Goal: Task Accomplishment & Management: Manage account settings

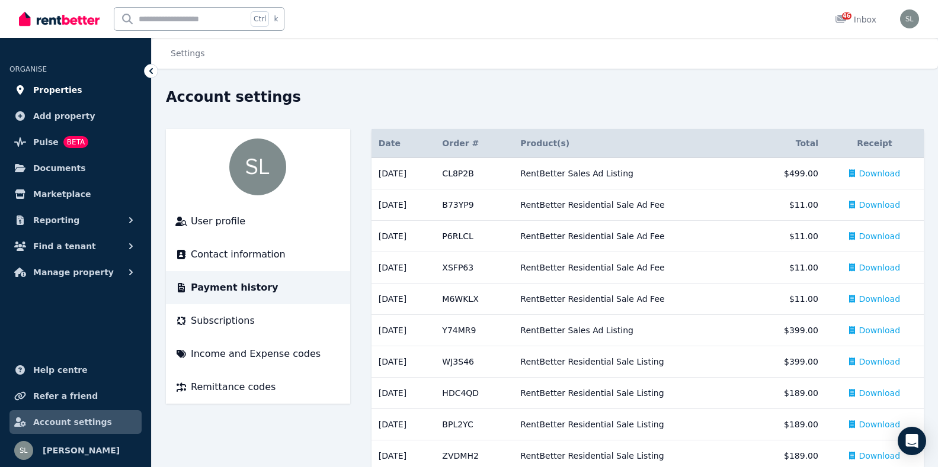
click at [66, 89] on span "Properties" at bounding box center [57, 90] width 49 height 14
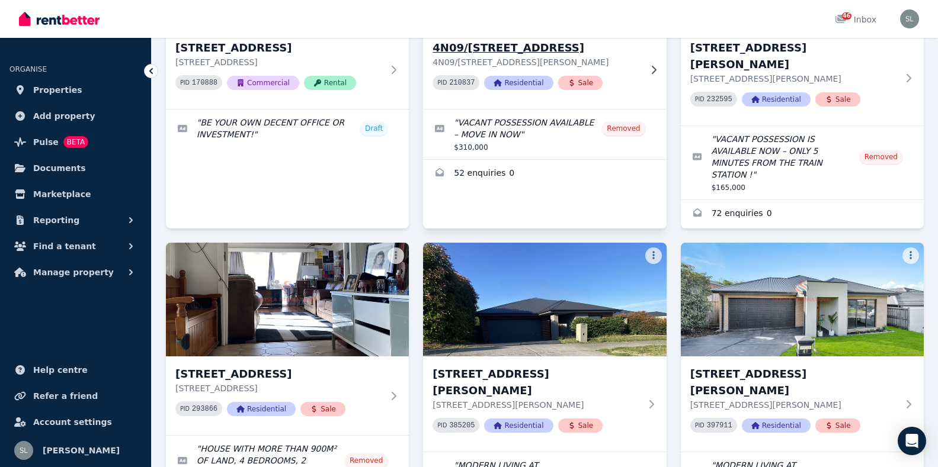
scroll to position [178, 0]
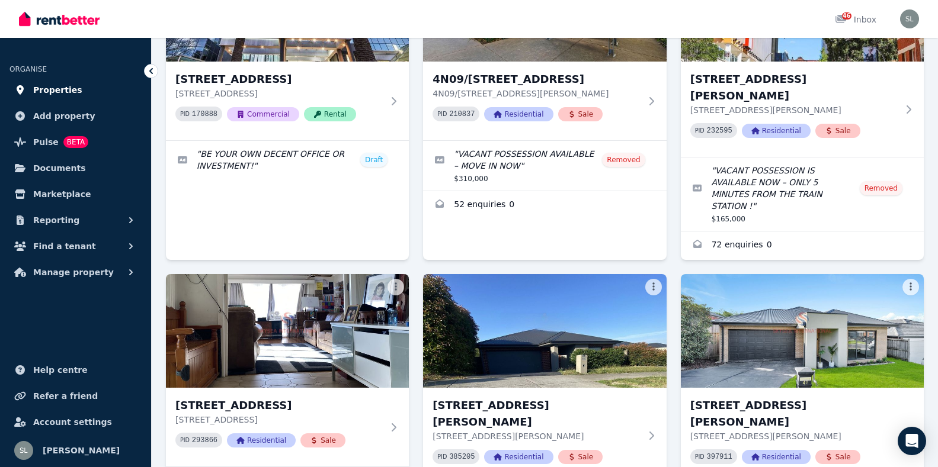
click at [61, 94] on span "Properties" at bounding box center [57, 90] width 49 height 14
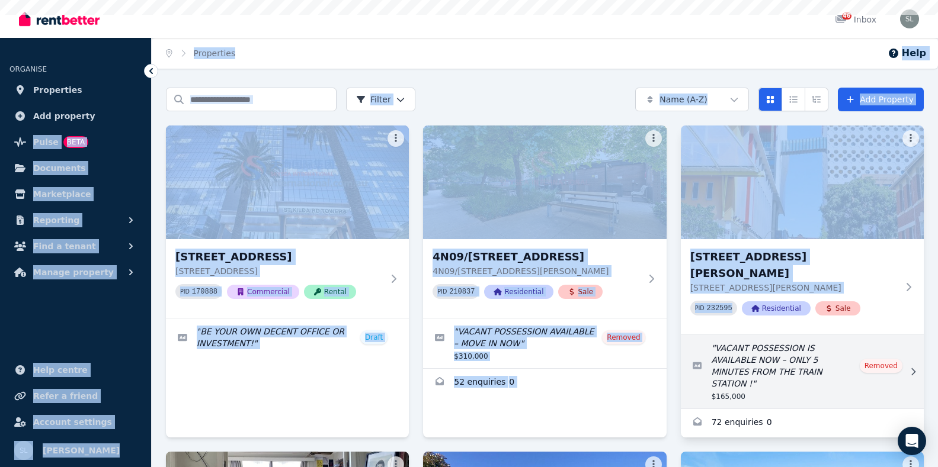
drag, startPoint x: 147, startPoint y: 130, endPoint x: 743, endPoint y: 325, distance: 627.6
click at [738, 313] on div "Open main menu 46 Inbox Open user menu ORGANISE Properties Add property Pulse B…" at bounding box center [469, 233] width 938 height 467
click at [738, 351] on link "Edit listing: VACANT POSSESSION IS AVAILABLE NOW – ONLY 5 MINUTES FROM THE TRAI…" at bounding box center [802, 371] width 243 height 73
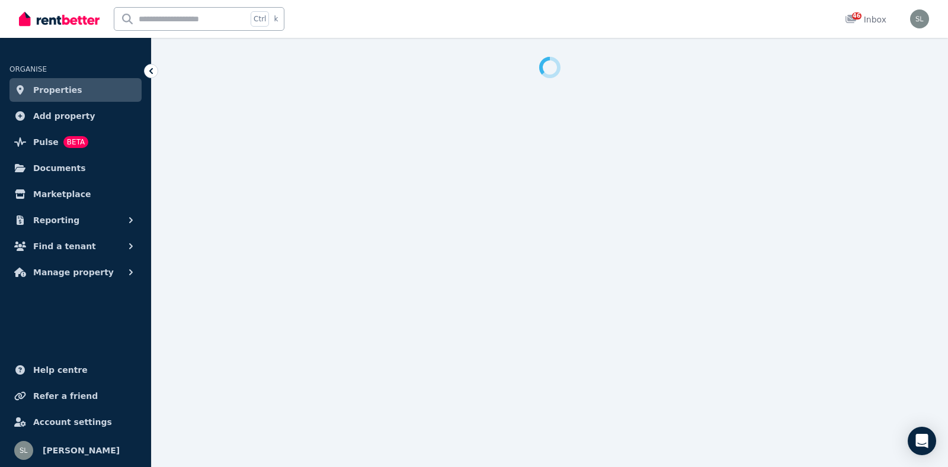
select select "***"
select select "**********"
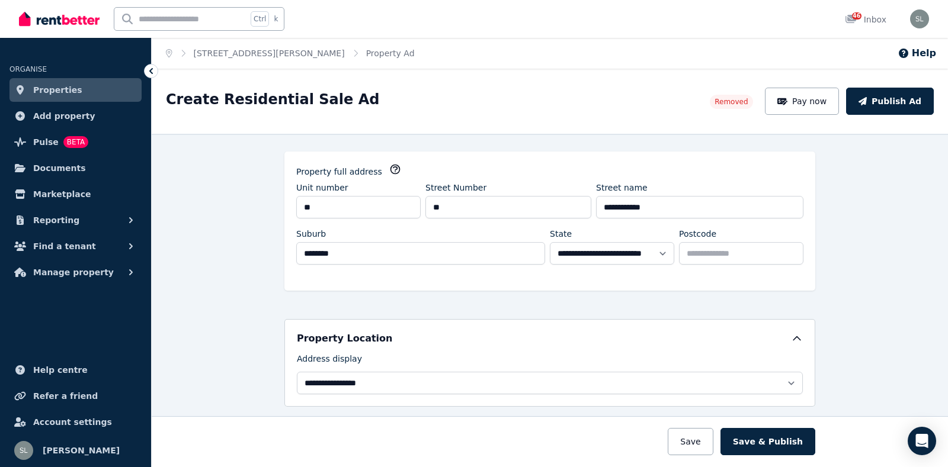
click at [68, 95] on span "Properties" at bounding box center [57, 90] width 49 height 14
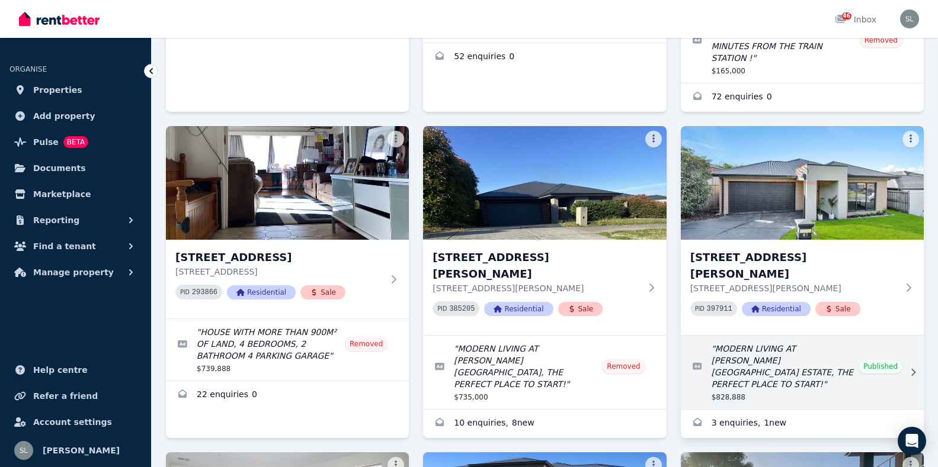
scroll to position [355, 0]
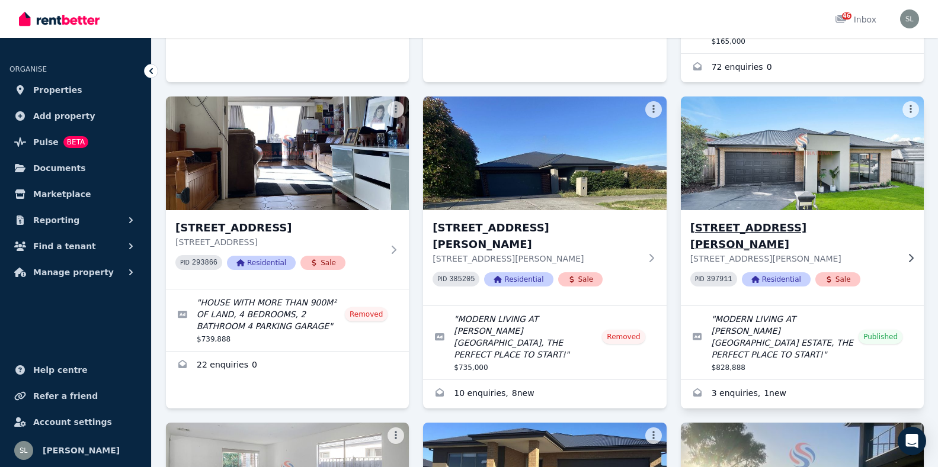
click at [726, 220] on h3 "[STREET_ADDRESS][PERSON_NAME]" at bounding box center [793, 236] width 207 height 33
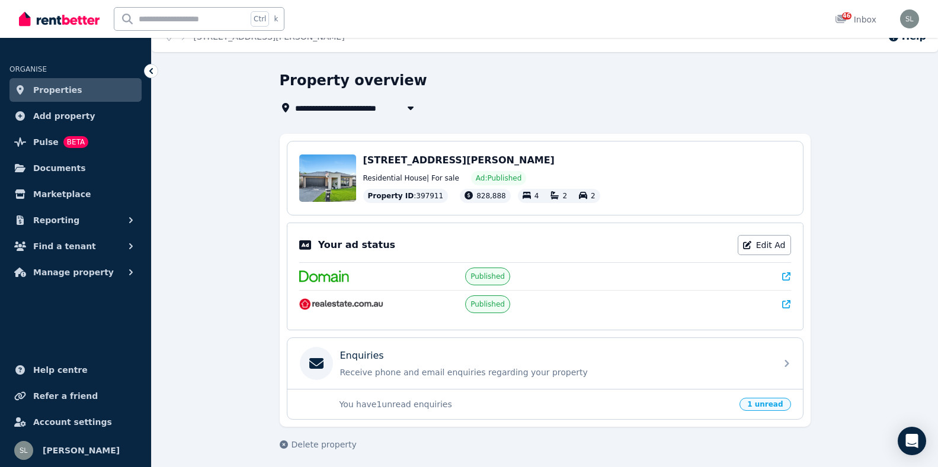
scroll to position [21, 0]
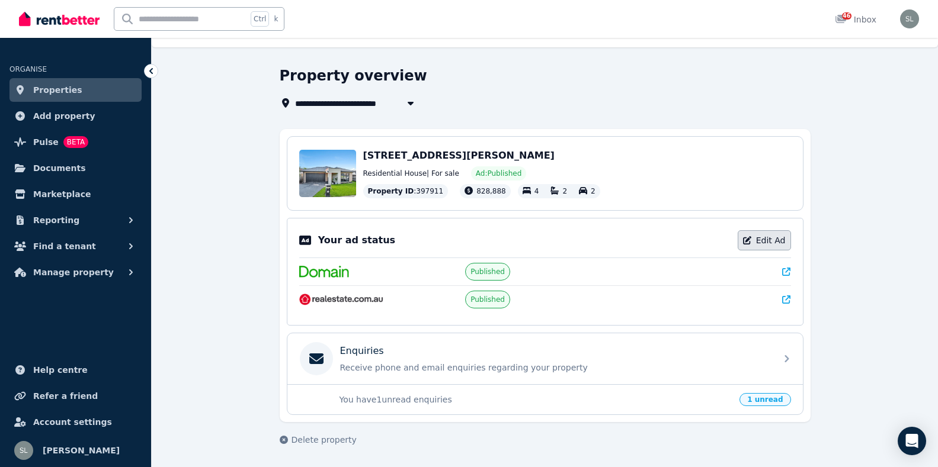
click at [770, 241] on link "Edit Ad" at bounding box center [764, 240] width 53 height 20
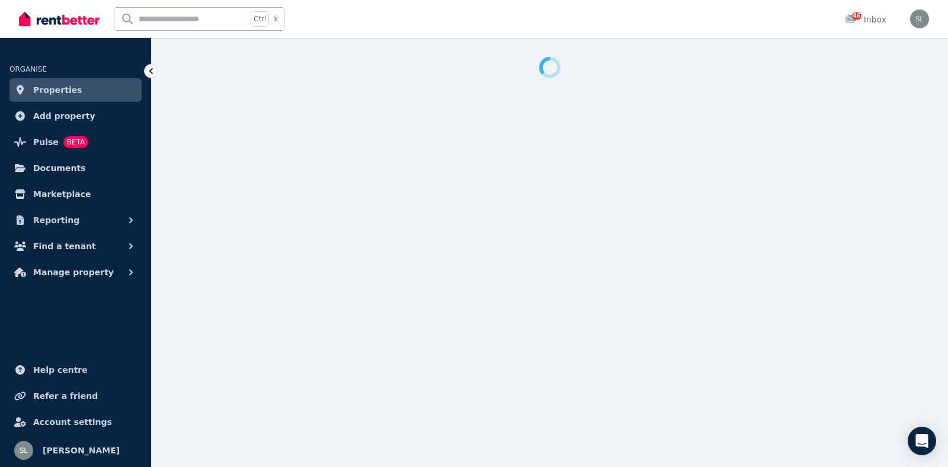
select select "**********"
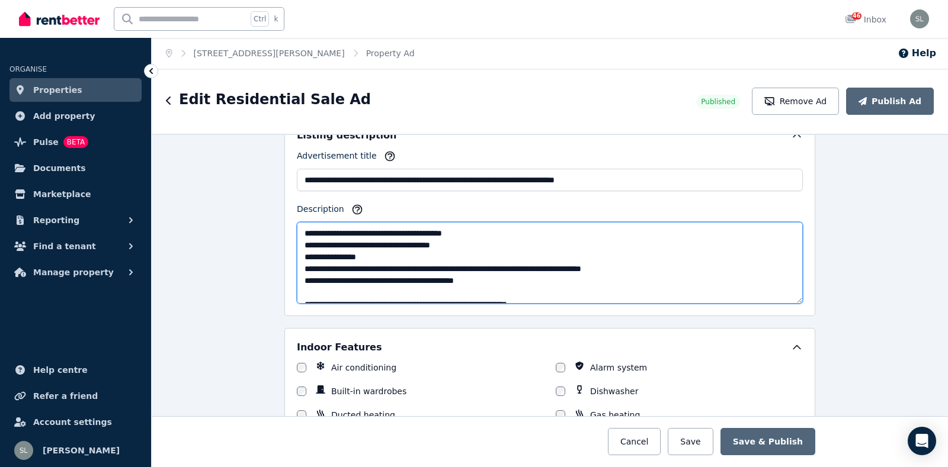
scroll to position [237, 0]
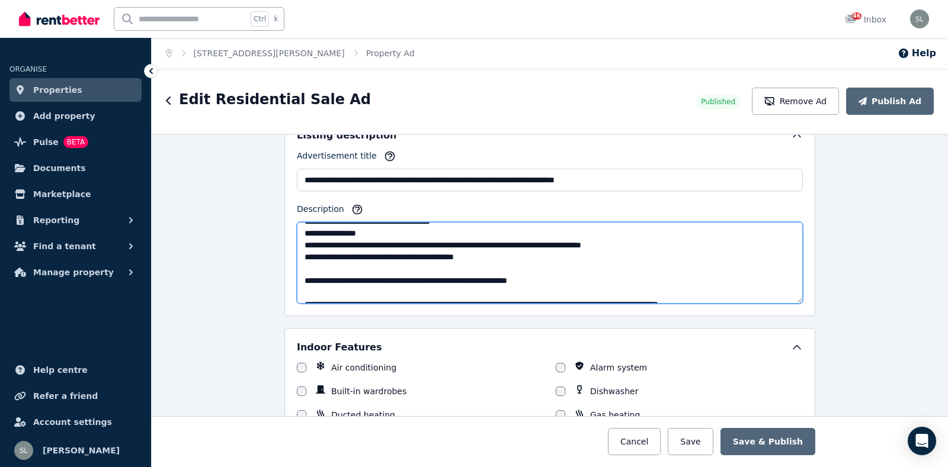
drag, startPoint x: 370, startPoint y: 271, endPoint x: 305, endPoint y: 274, distance: 65.2
click at [305, 274] on textarea "Description" at bounding box center [550, 263] width 506 height 82
click at [348, 281] on textarea "Description" at bounding box center [550, 263] width 506 height 82
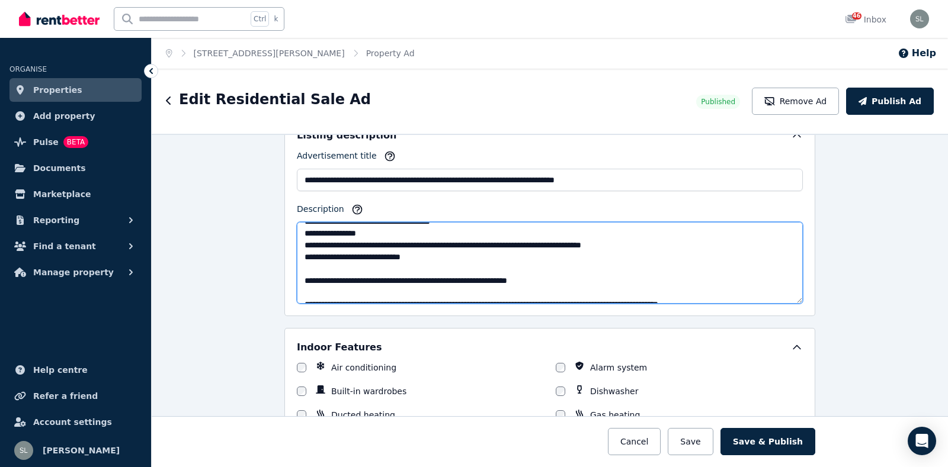
click at [427, 270] on textarea "Description" at bounding box center [550, 263] width 506 height 82
paste textarea "**********"
click at [424, 271] on textarea "Description" at bounding box center [550, 263] width 506 height 82
click at [461, 274] on textarea "Description" at bounding box center [550, 263] width 506 height 82
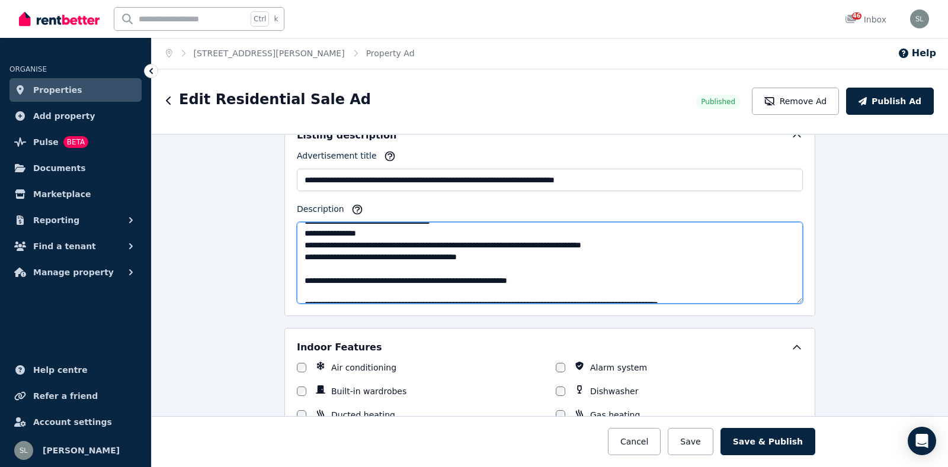
click at [422, 268] on textarea "Description" at bounding box center [550, 263] width 506 height 82
click at [537, 274] on textarea "Description" at bounding box center [550, 263] width 506 height 82
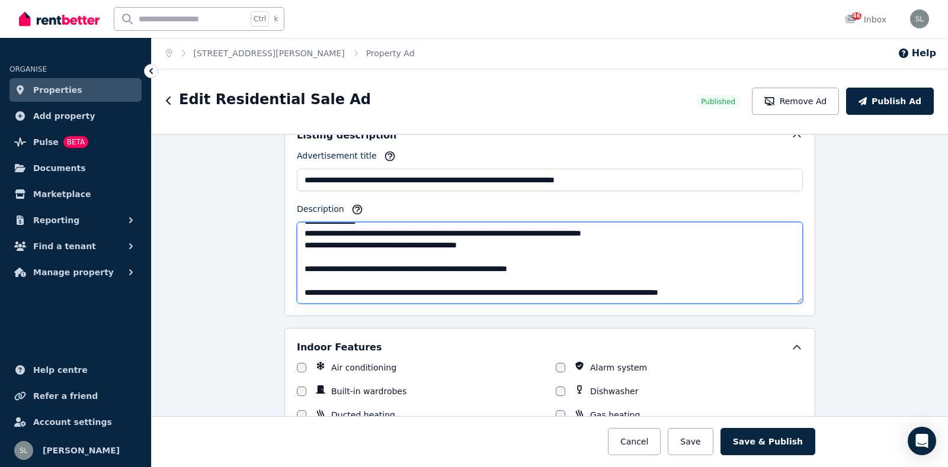
scroll to position [261, 0]
drag, startPoint x: 377, startPoint y: 248, endPoint x: 578, endPoint y: 262, distance: 201.3
click at [578, 262] on textarea "Description" at bounding box center [550, 263] width 506 height 82
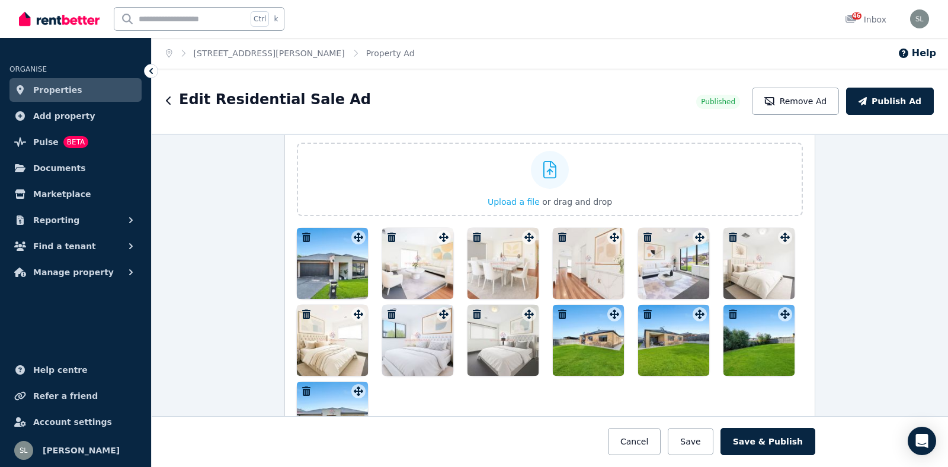
scroll to position [1363, 0]
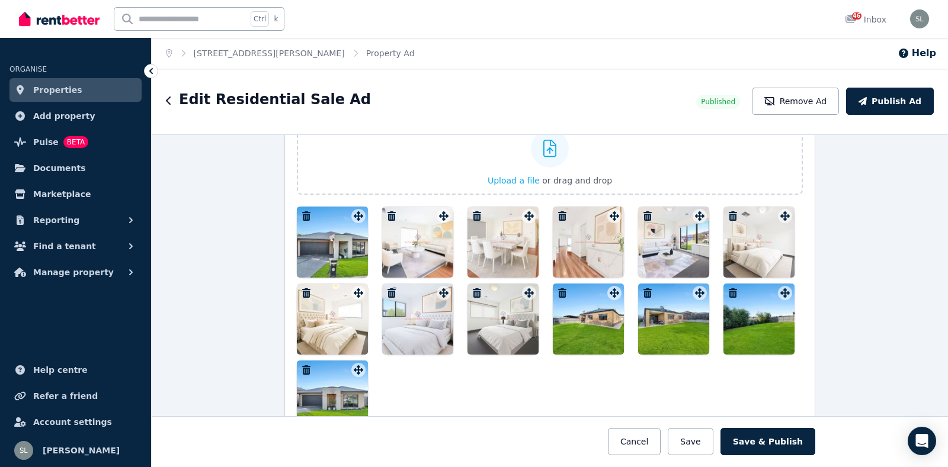
type textarea "**********"
drag, startPoint x: 334, startPoint y: 227, endPoint x: 401, endPoint y: 215, distance: 68.0
click at [401, 215] on div at bounding box center [550, 319] width 506 height 225
click at [401, 215] on div at bounding box center [417, 242] width 71 height 71
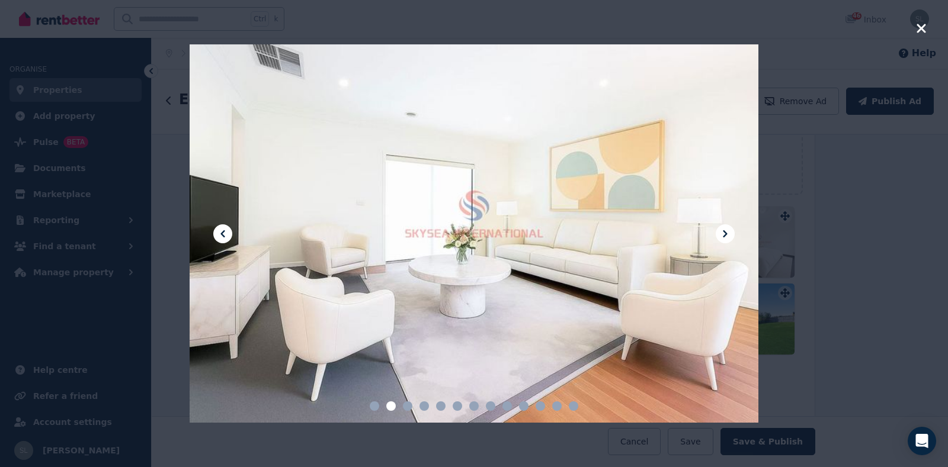
click at [796, 226] on div at bounding box center [474, 233] width 948 height 467
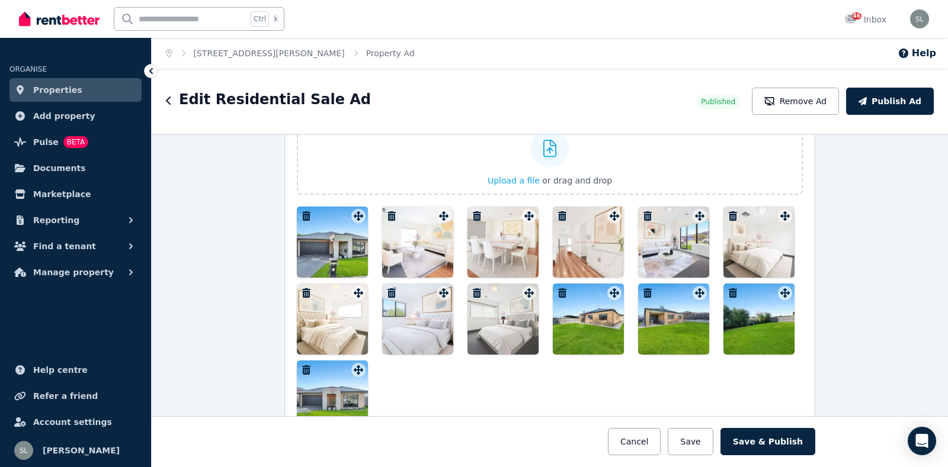
drag, startPoint x: 338, startPoint y: 255, endPoint x: 342, endPoint y: 245, distance: 11.4
click at [342, 245] on div at bounding box center [332, 242] width 71 height 71
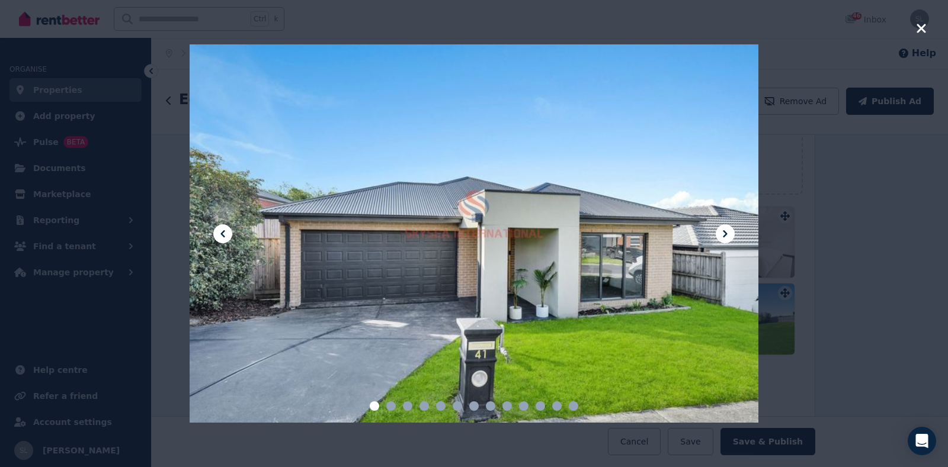
click at [920, 29] on icon "button" at bounding box center [920, 28] width 9 height 9
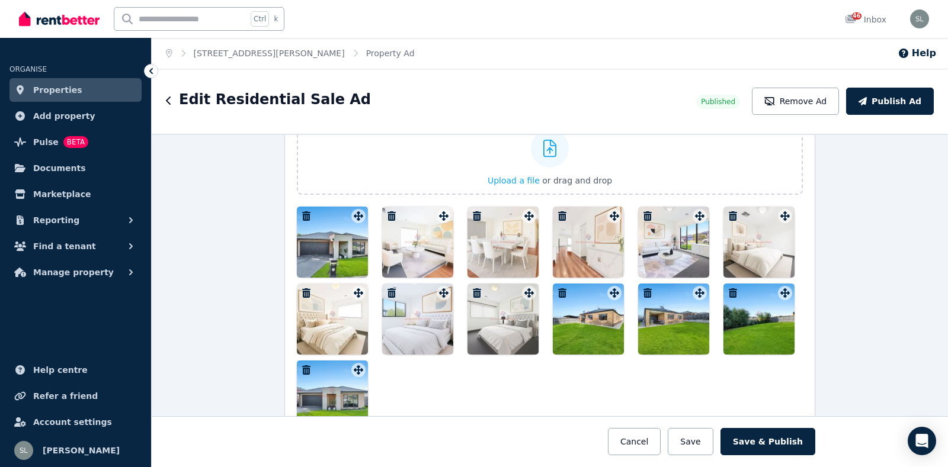
click at [688, 332] on div at bounding box center [673, 319] width 71 height 71
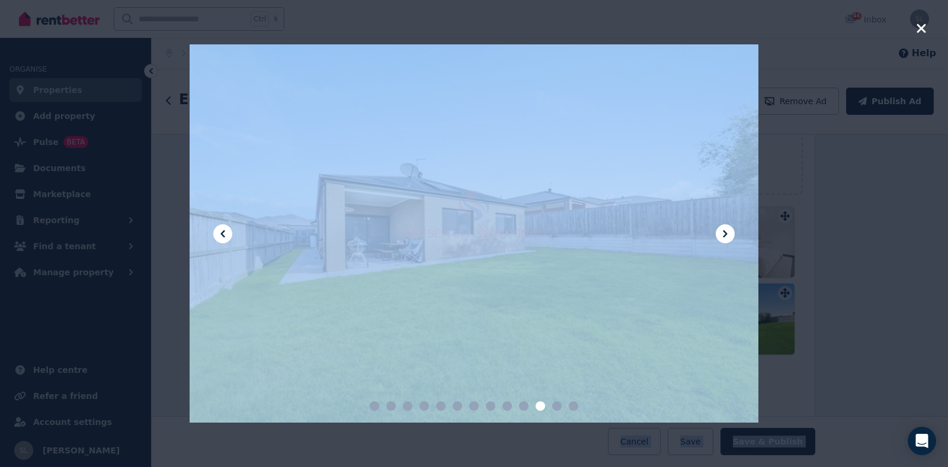
click at [606, 335] on div "**********" at bounding box center [550, 268] width 796 height 399
click at [606, 335] on div at bounding box center [474, 233] width 569 height 379
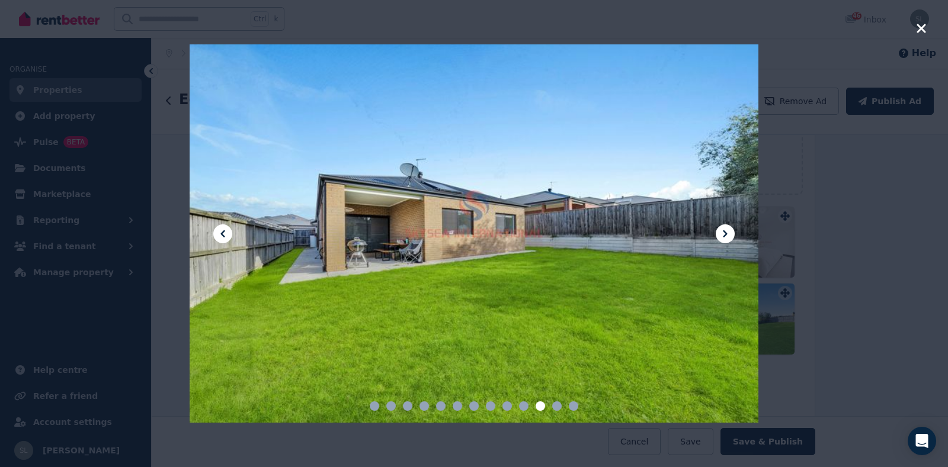
click at [915, 28] on div at bounding box center [474, 233] width 948 height 467
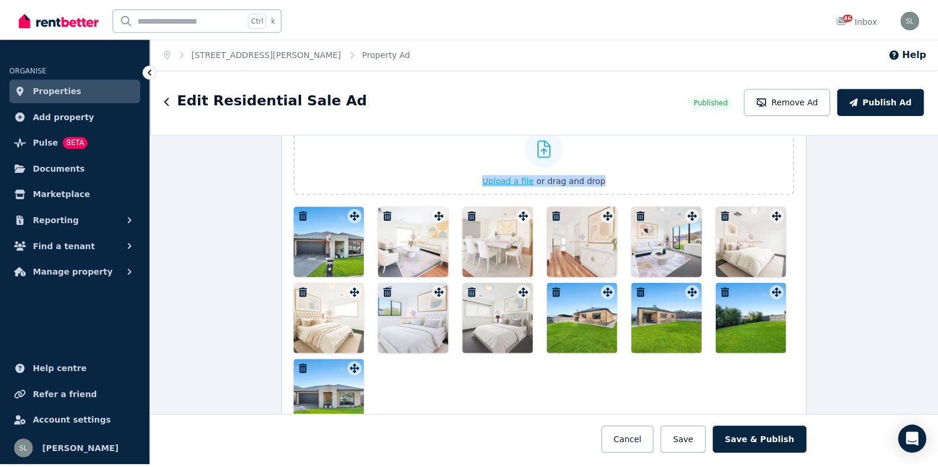
scroll to position [1355, 0]
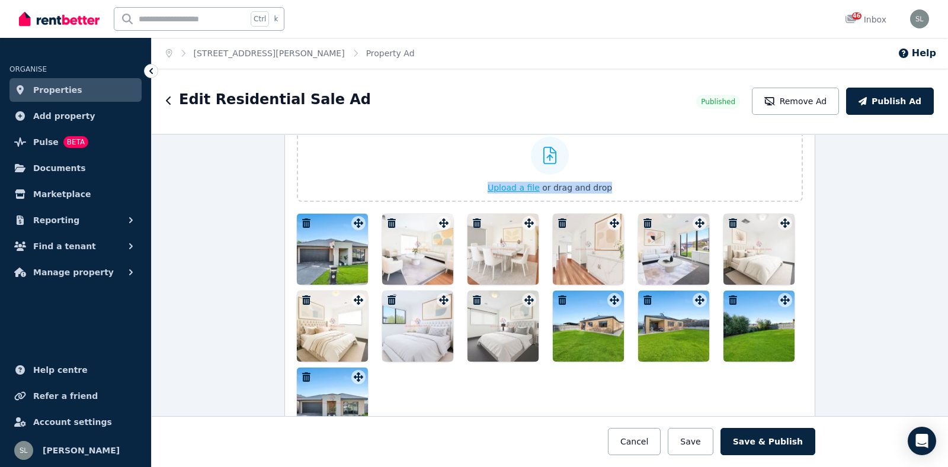
drag, startPoint x: 347, startPoint y: 232, endPoint x: 534, endPoint y: 152, distance: 203.8
click at [534, 151] on div "Photos Upload a file or drag and drop To pick up a draggable item, press the sp…" at bounding box center [550, 272] width 506 height 334
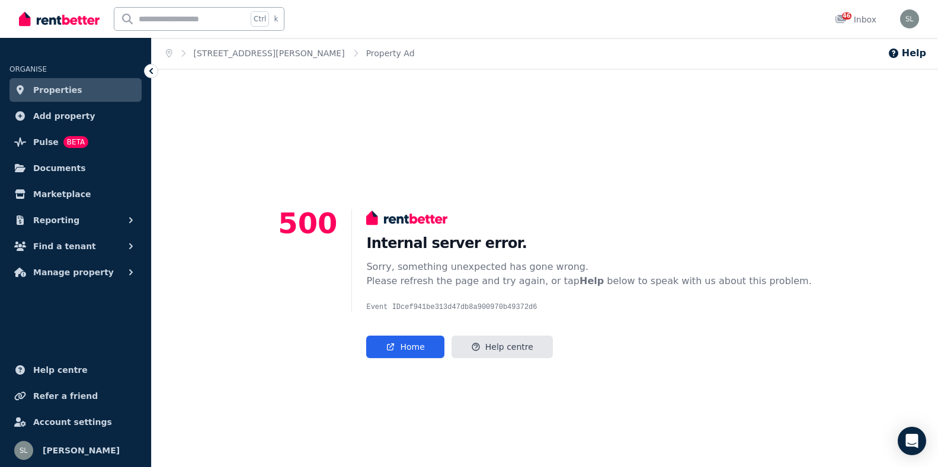
drag, startPoint x: 354, startPoint y: 229, endPoint x: 485, endPoint y: 160, distance: 147.9
click at [485, 160] on div "500 Internal server error. Sorry, something unexpected has gone wrong. Please r…" at bounding box center [545, 283] width 786 height 429
drag, startPoint x: 531, startPoint y: 369, endPoint x: 466, endPoint y: 348, distance: 68.6
click at [527, 369] on div "500 Internal server error. Sorry, something unexpected has gone wrong. Please r…" at bounding box center [545, 283] width 786 height 429
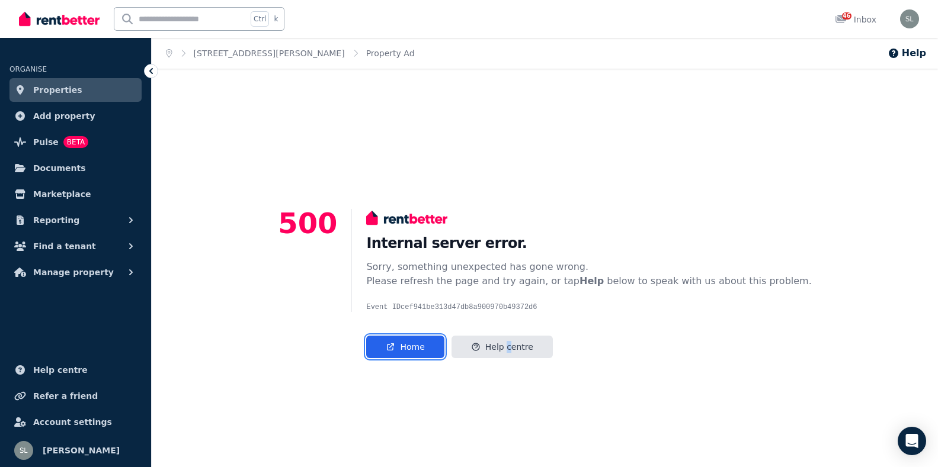
drag, startPoint x: 443, startPoint y: 345, endPoint x: 594, endPoint y: 366, distance: 152.5
click at [443, 345] on link "Home" at bounding box center [405, 347] width 78 height 23
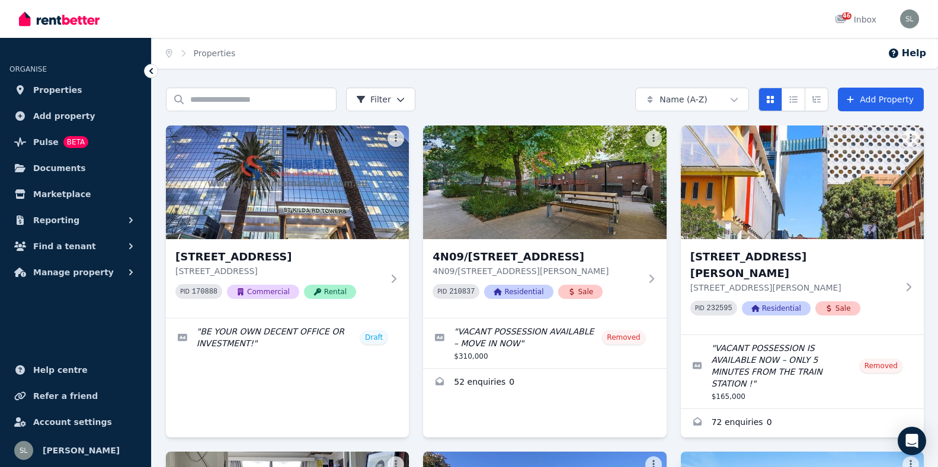
scroll to position [237, 0]
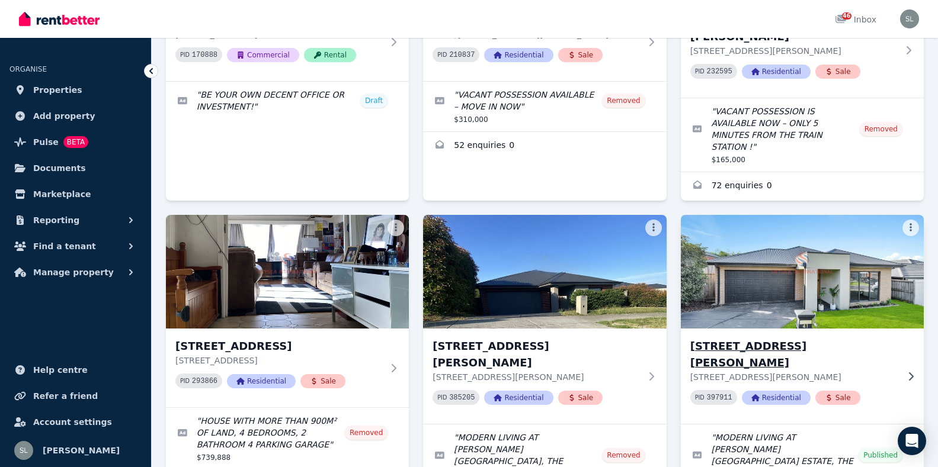
click at [787, 338] on h3 "[STREET_ADDRESS][PERSON_NAME]" at bounding box center [793, 354] width 207 height 33
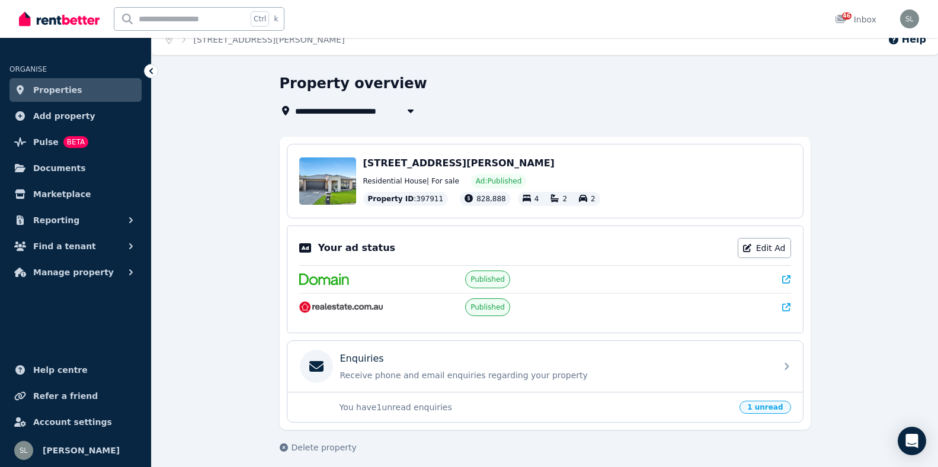
scroll to position [21, 0]
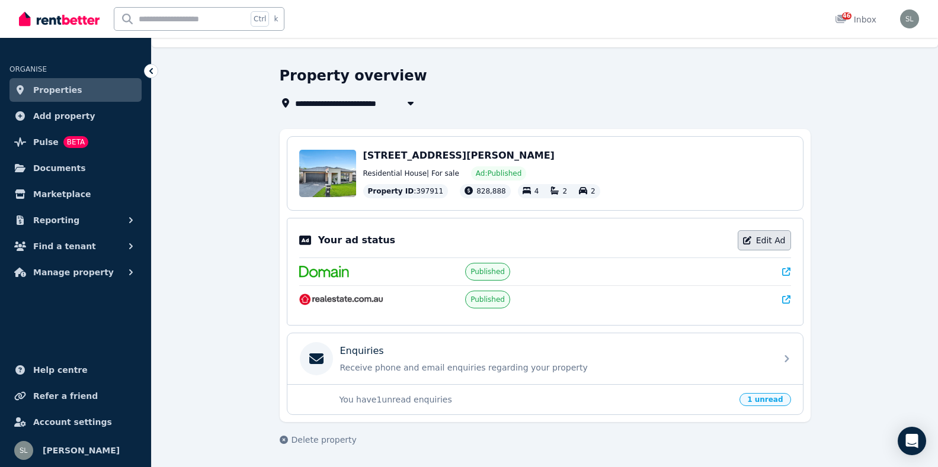
click at [771, 239] on link "Edit Ad" at bounding box center [764, 240] width 53 height 20
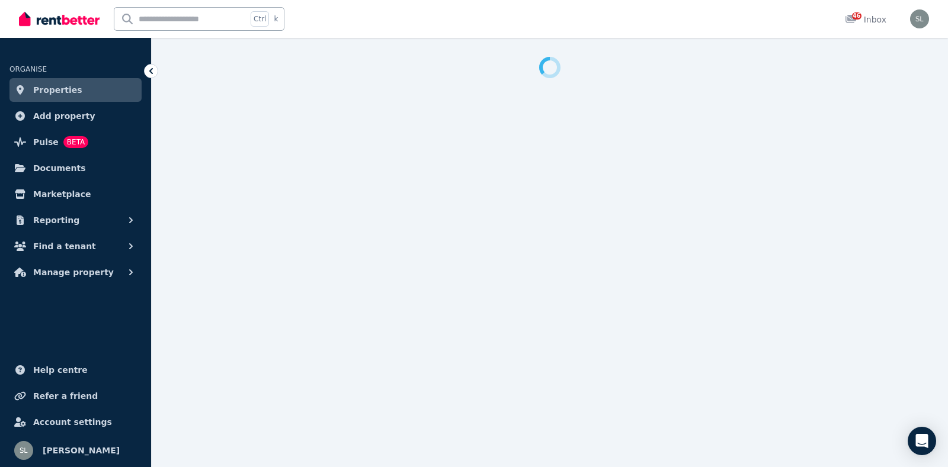
select select "**********"
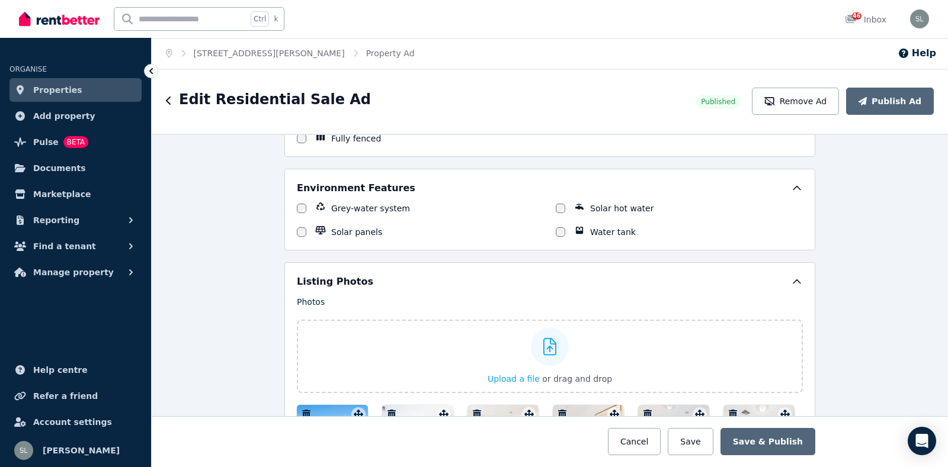
scroll to position [1185, 0]
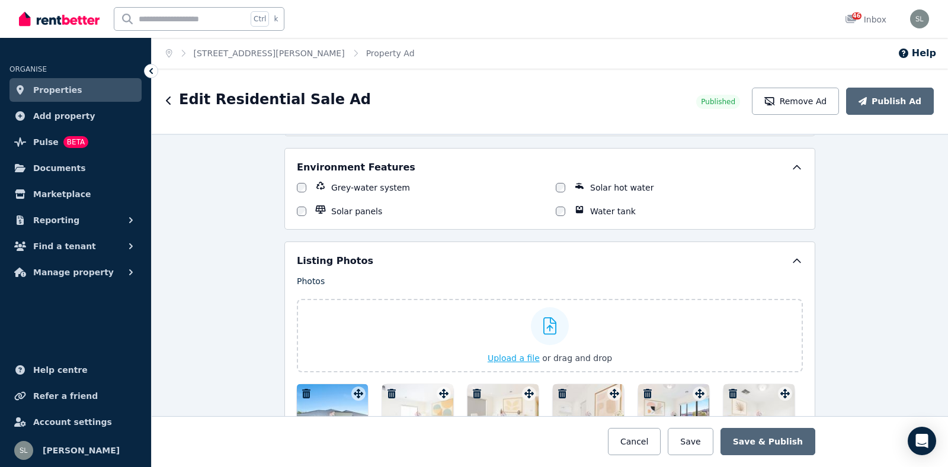
click at [571, 358] on span "or drag and drop" at bounding box center [577, 358] width 70 height 9
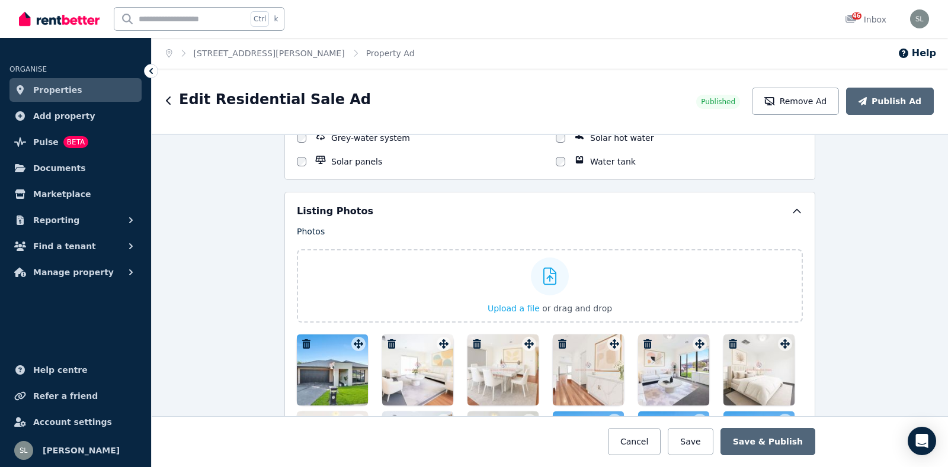
scroll to position [1363, 0]
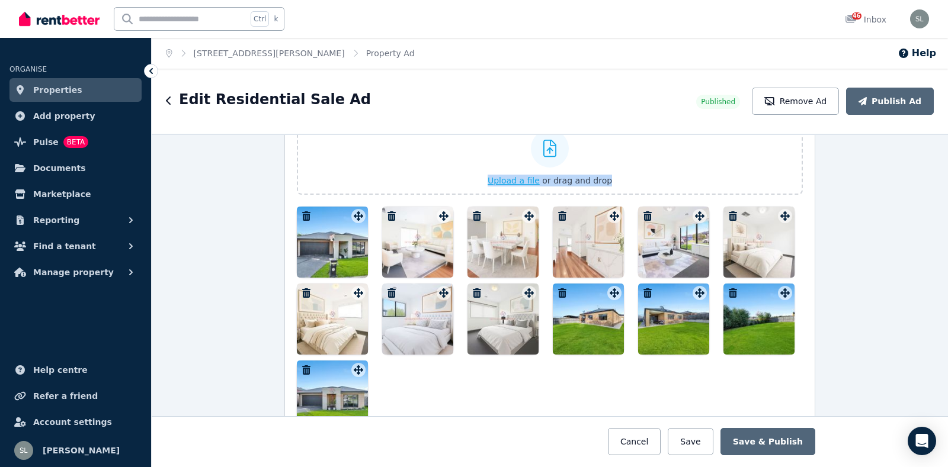
drag, startPoint x: 336, startPoint y: 254, endPoint x: 332, endPoint y: 164, distance: 90.2
click at [332, 166] on div "Photos Upload a file or drag and drop To pick up a draggable item, press the sp…" at bounding box center [550, 265] width 506 height 334
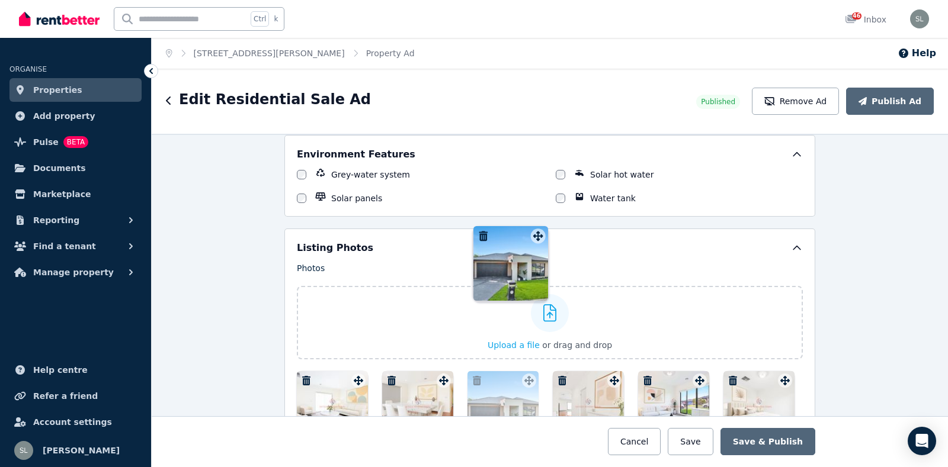
scroll to position [1198, 0]
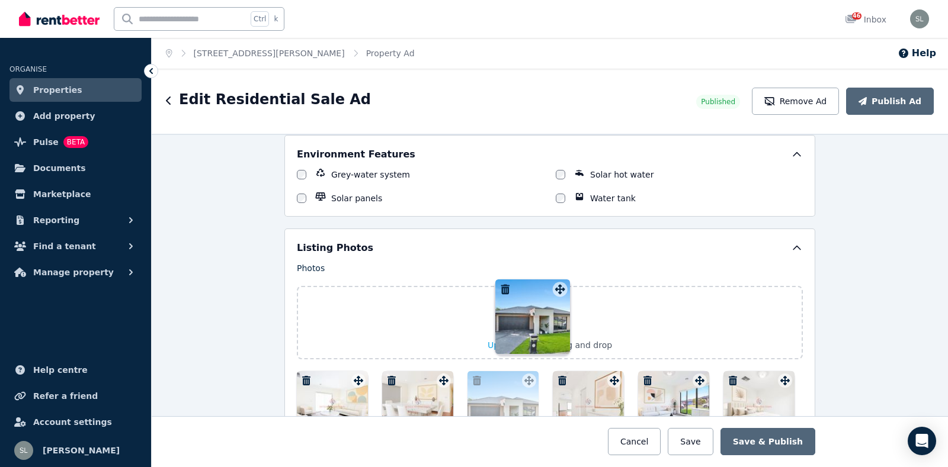
drag, startPoint x: 354, startPoint y: 220, endPoint x: 559, endPoint y: 283, distance: 214.4
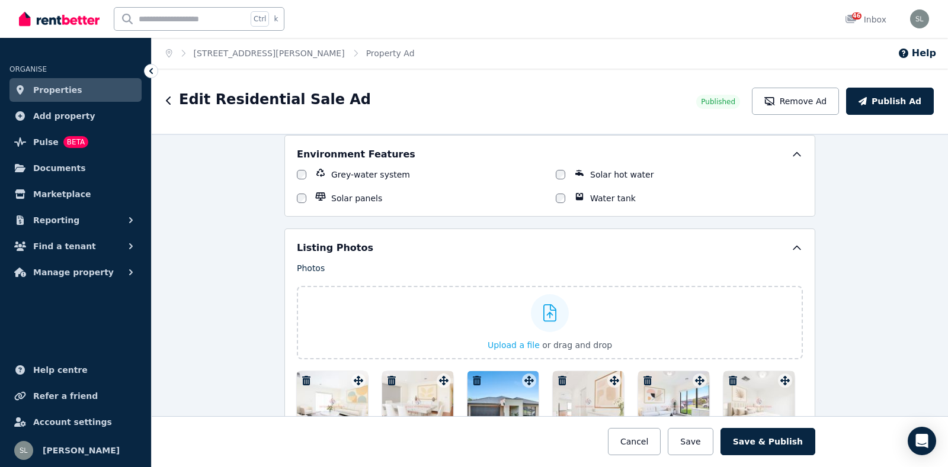
click at [559, 285] on div "Photos Upload a file or drag and drop To pick up a draggable item, press the sp…" at bounding box center [550, 429] width 506 height 334
click at [559, 287] on div "Photos Upload a file or drag and drop To pick up a draggable item, press the sp…" at bounding box center [550, 429] width 506 height 334
drag, startPoint x: 559, startPoint y: 290, endPoint x: 556, endPoint y: 296, distance: 6.1
click at [556, 296] on div "Upload a file or drag and drop" at bounding box center [550, 322] width 124 height 71
click at [0, 0] on input "Upload a file or drag and drop" at bounding box center [0, 0] width 0 height 0
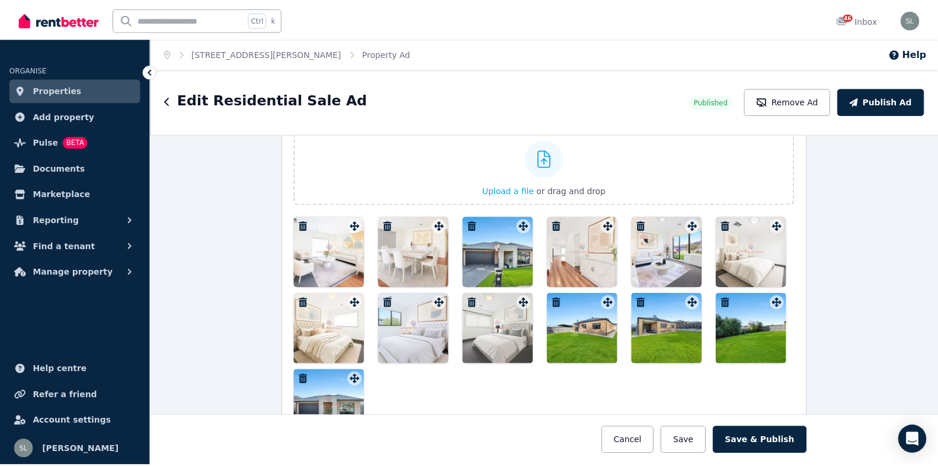
scroll to position [1376, 0]
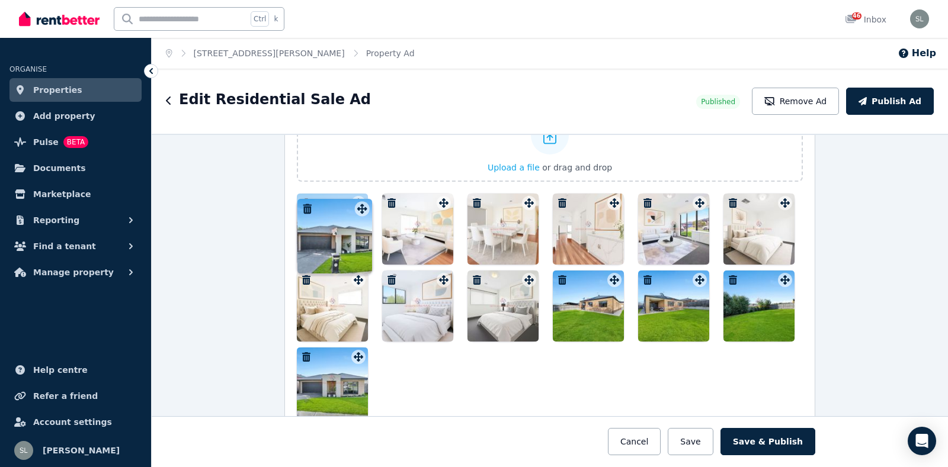
drag, startPoint x: 524, startPoint y: 209, endPoint x: 361, endPoint y: 204, distance: 163.6
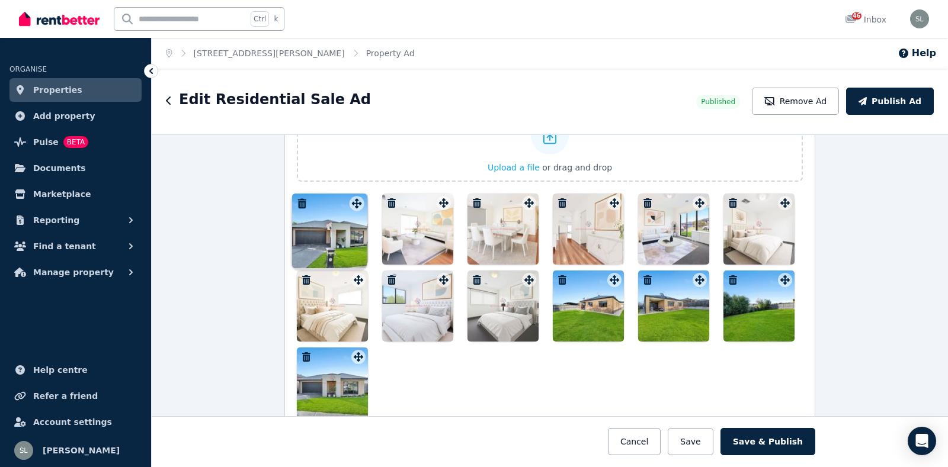
click at [361, 204] on div "Photos Upload a file or drag and drop To pick up a draggable item, press the sp…" at bounding box center [550, 252] width 506 height 334
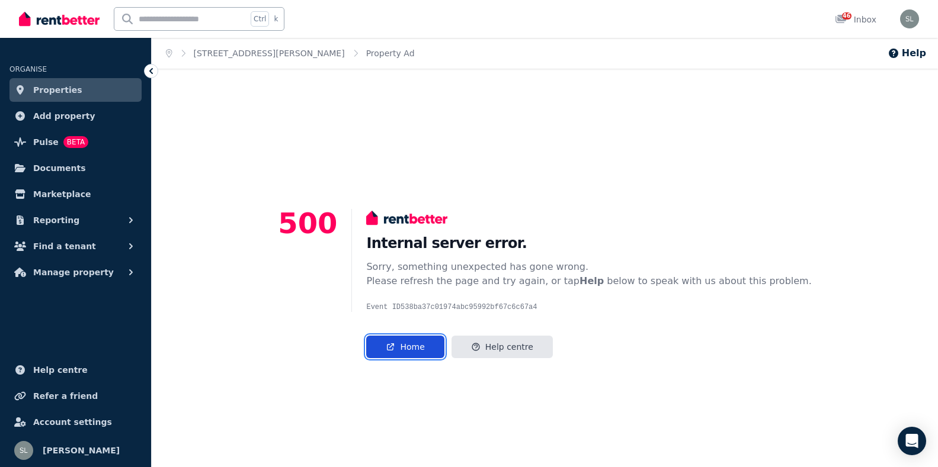
click at [437, 352] on link "Home" at bounding box center [405, 347] width 78 height 23
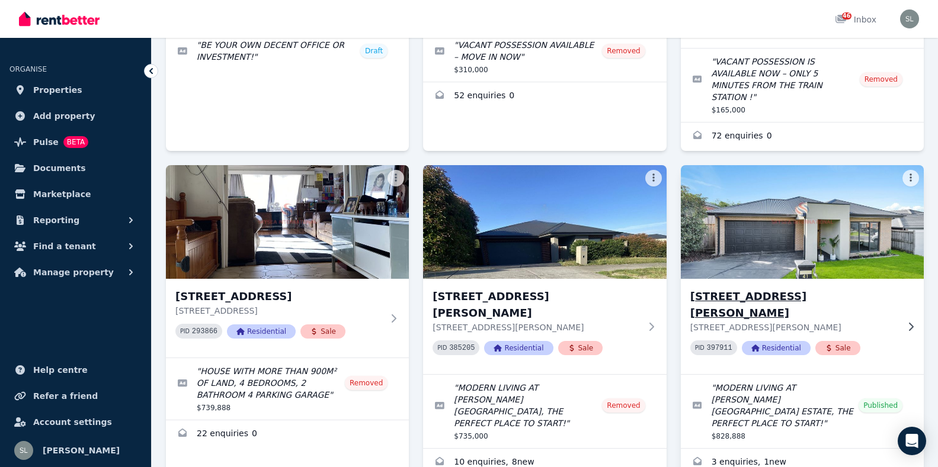
scroll to position [296, 0]
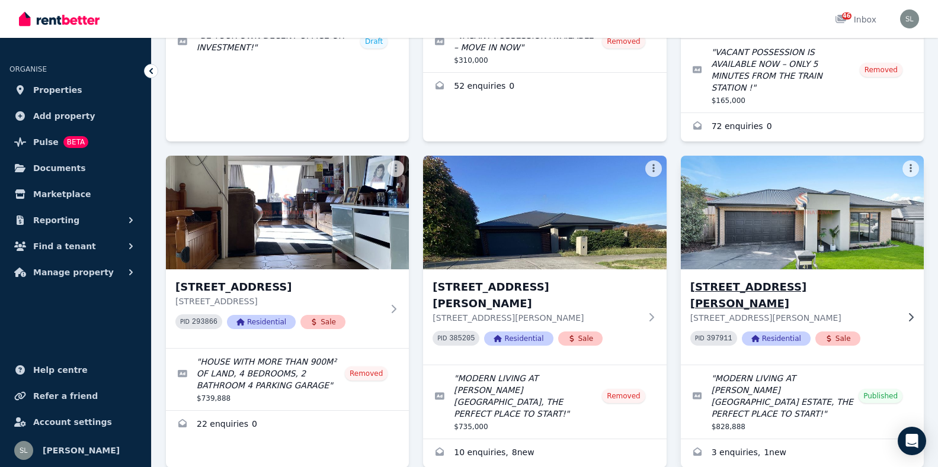
click at [771, 279] on h3 "[STREET_ADDRESS][PERSON_NAME]" at bounding box center [793, 295] width 207 height 33
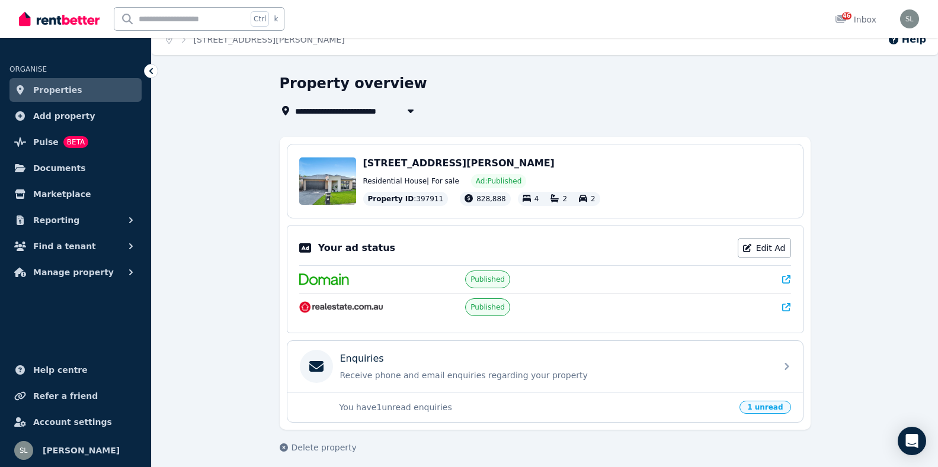
scroll to position [21, 0]
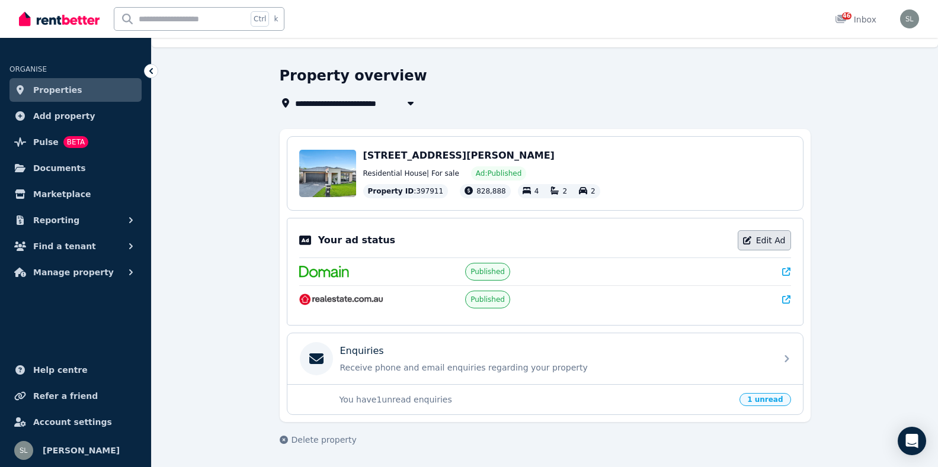
click at [777, 238] on link "Edit Ad" at bounding box center [764, 240] width 53 height 20
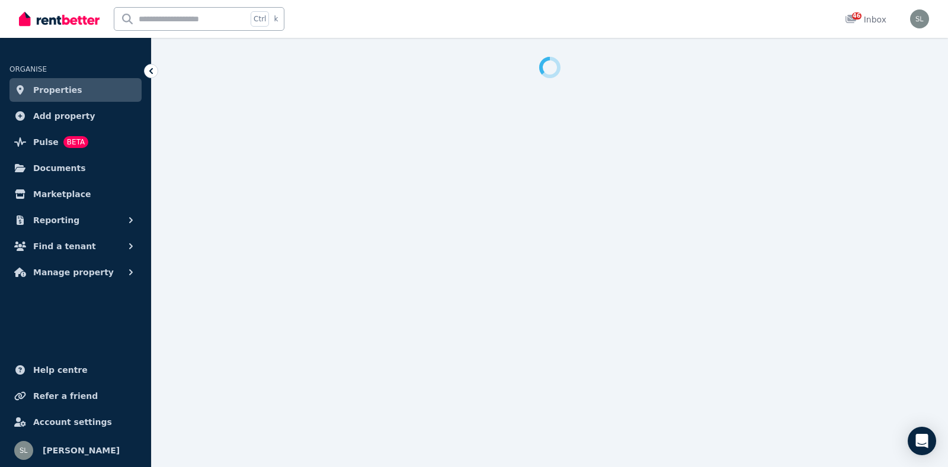
select select "**********"
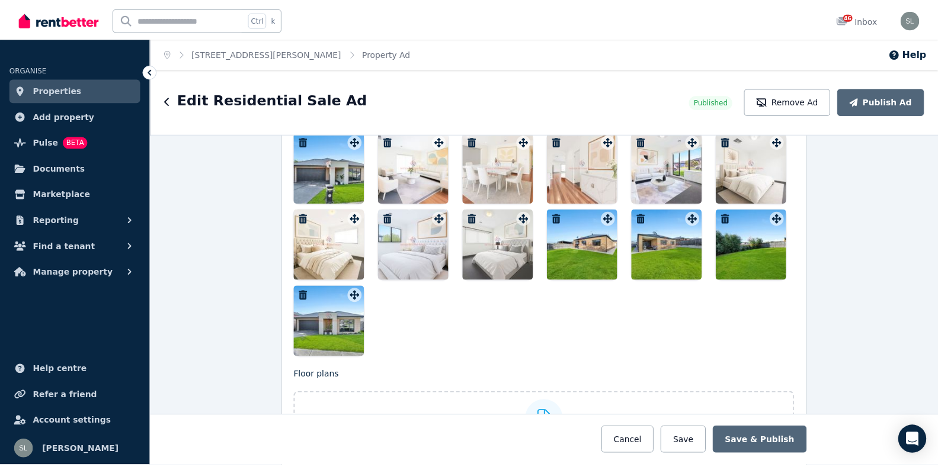
scroll to position [1363, 0]
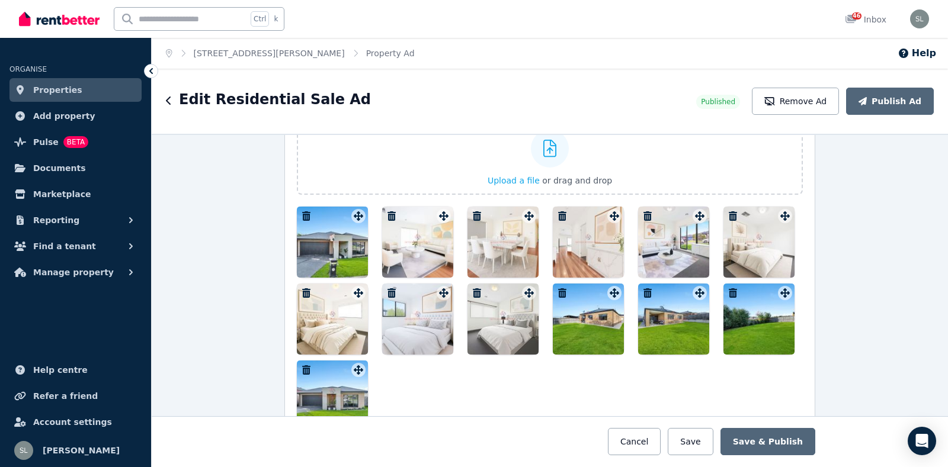
click at [482, 251] on div at bounding box center [502, 242] width 71 height 71
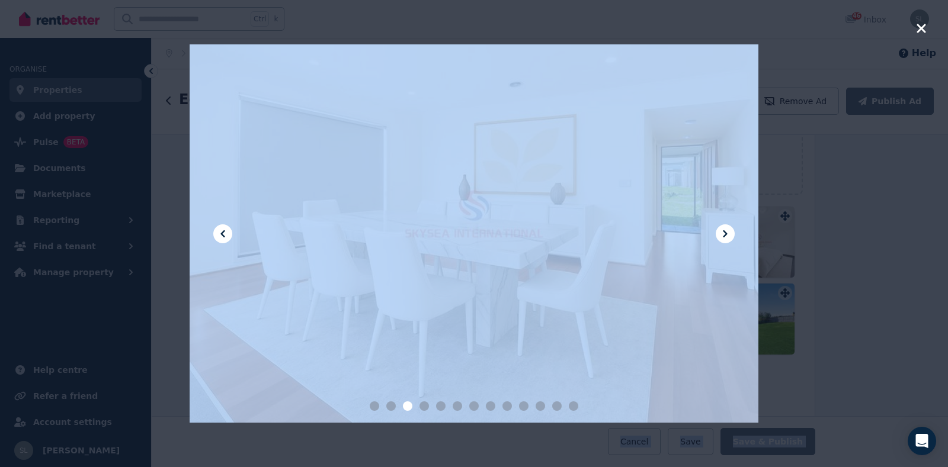
click at [489, 245] on div "**********" at bounding box center [550, 268] width 796 height 399
click at [489, 245] on div at bounding box center [474, 233] width 569 height 379
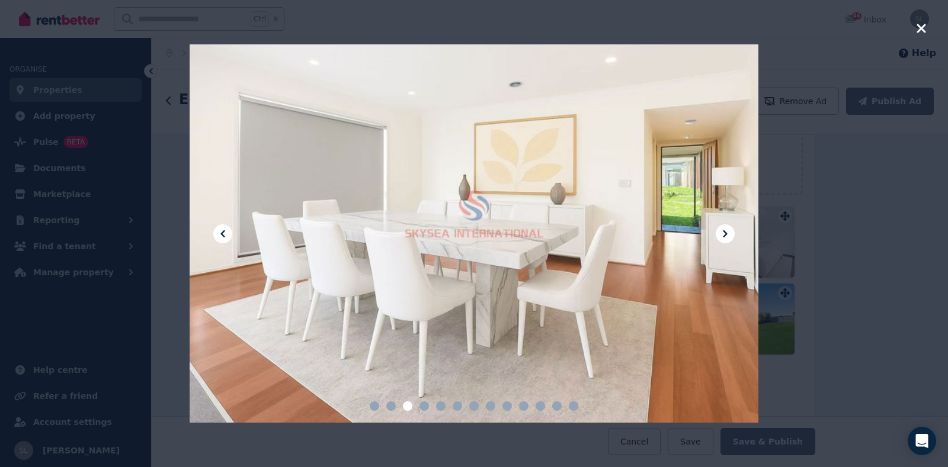
click at [918, 29] on icon "button" at bounding box center [921, 28] width 11 height 14
click at [918, 29] on div "Open user menu" at bounding box center [916, 19] width 26 height 38
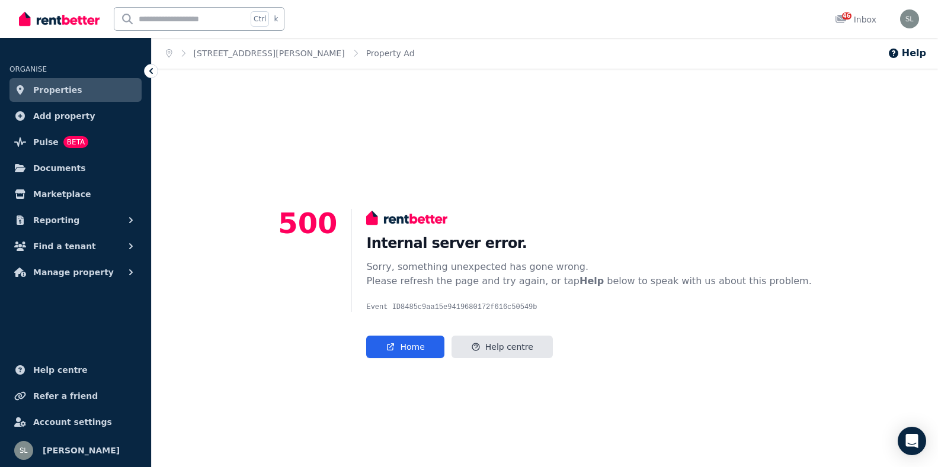
drag, startPoint x: 612, startPoint y: 223, endPoint x: 554, endPoint y: 235, distance: 59.4
click at [554, 235] on div "Internal server error. Sorry, something unexpected has gone wrong. Please refre…" at bounding box center [581, 260] width 460 height 103
click at [554, 235] on h1 "Internal server error." at bounding box center [588, 243] width 445 height 19
click at [428, 347] on link "Home" at bounding box center [405, 347] width 78 height 23
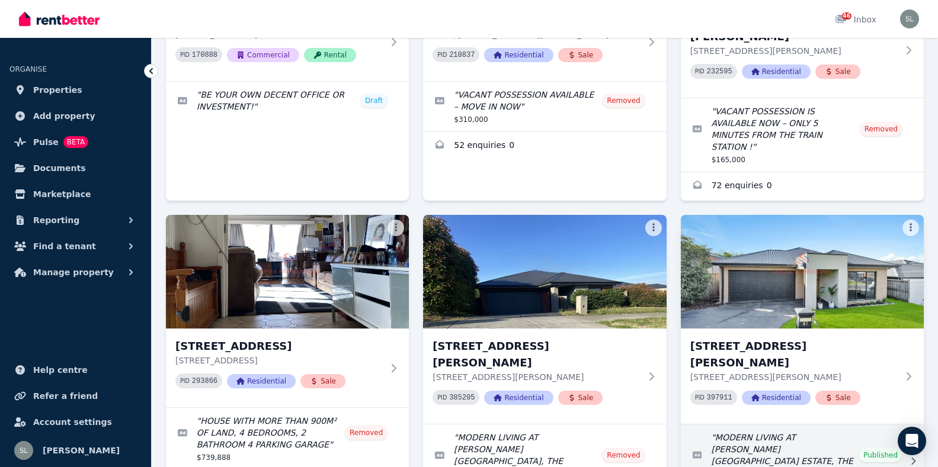
scroll to position [296, 0]
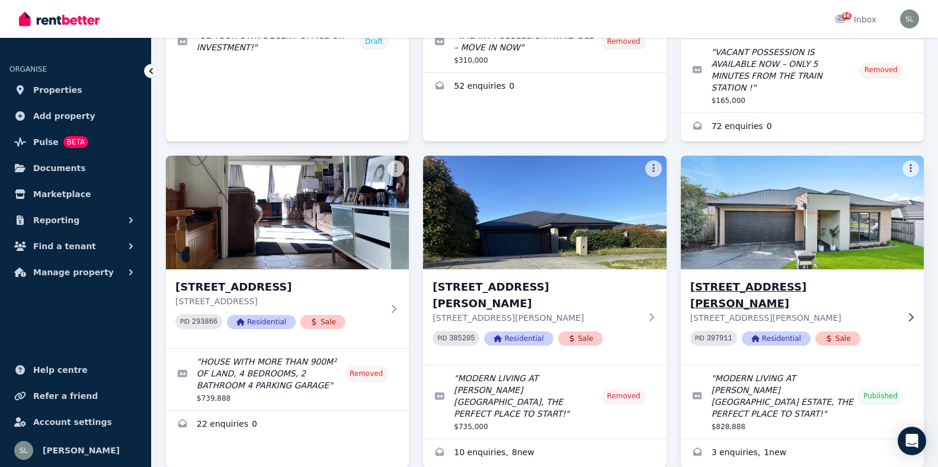
click at [812, 279] on h3 "[STREET_ADDRESS][PERSON_NAME]" at bounding box center [793, 295] width 207 height 33
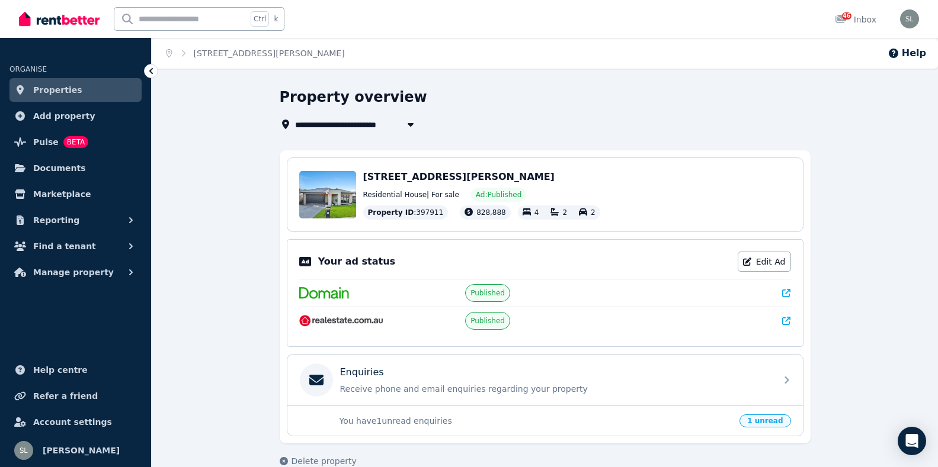
scroll to position [21, 0]
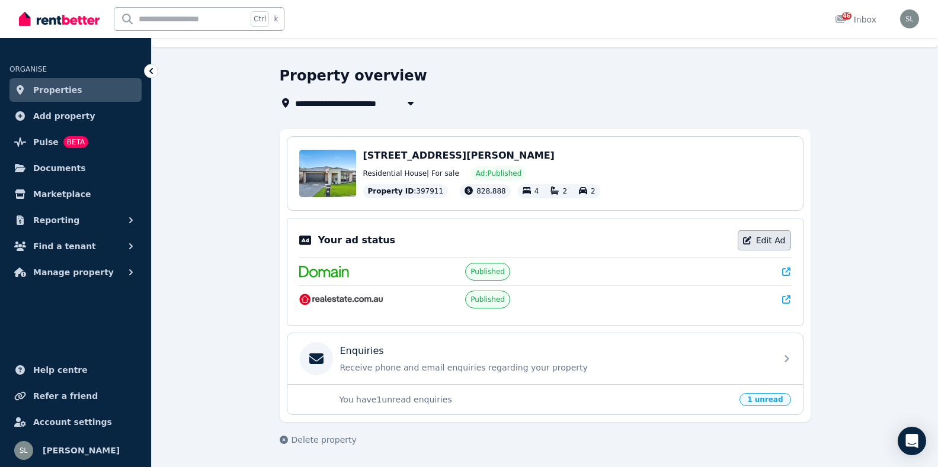
click at [770, 239] on link "Edit Ad" at bounding box center [764, 240] width 53 height 20
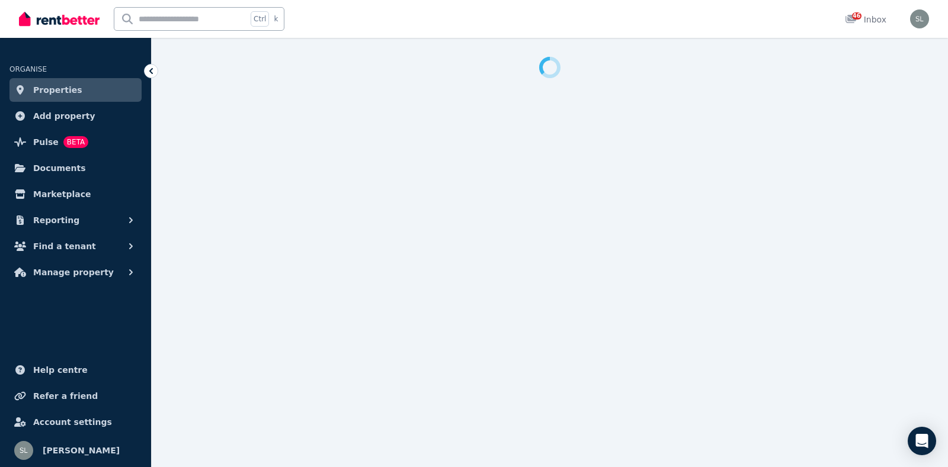
select select "**********"
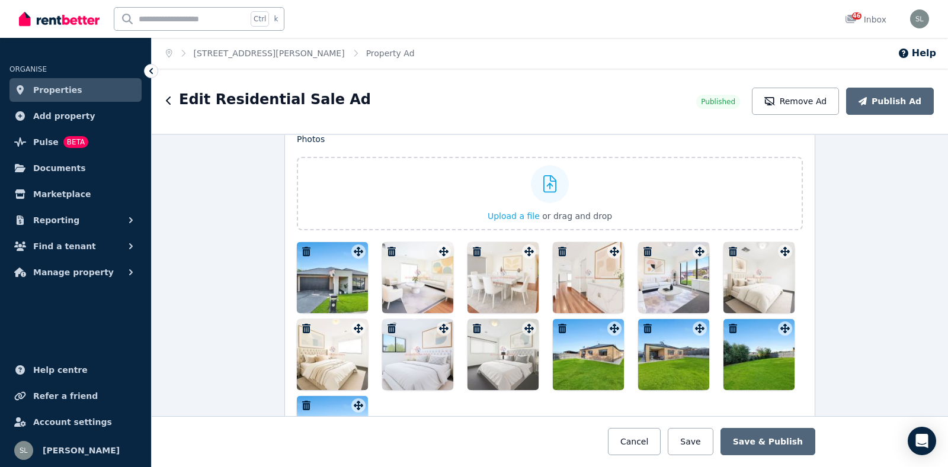
scroll to position [1363, 0]
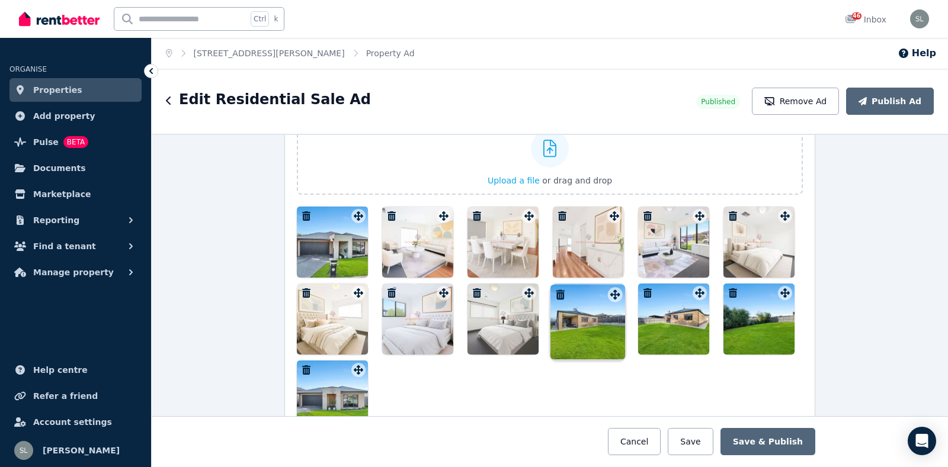
drag, startPoint x: 695, startPoint y: 299, endPoint x: 614, endPoint y: 290, distance: 81.6
click at [614, 290] on div "Photos Upload a file or drag and drop To pick up a draggable item, press the sp…" at bounding box center [550, 265] width 506 height 334
click at [614, 290] on icon at bounding box center [612, 293] width 12 height 10
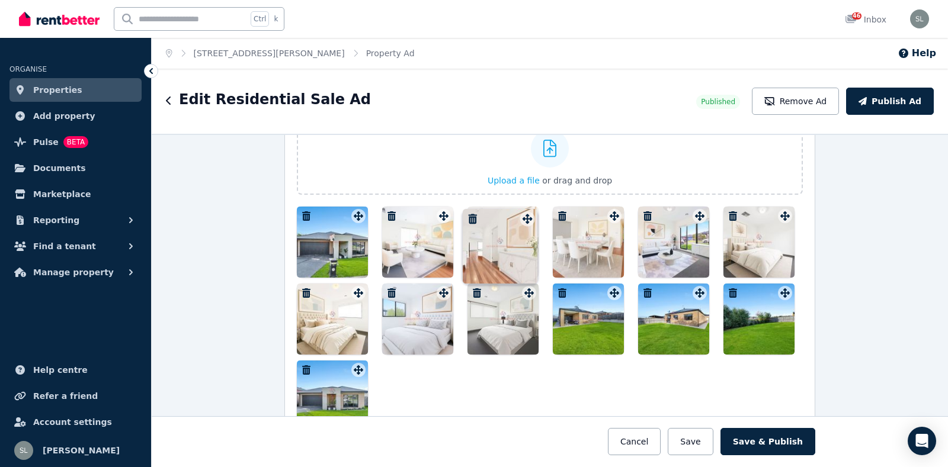
drag, startPoint x: 610, startPoint y: 218, endPoint x: 526, endPoint y: 210, distance: 83.9
click at [526, 210] on div "Photos Upload a file or drag and drop To pick up a draggable item, press the sp…" at bounding box center [550, 265] width 506 height 334
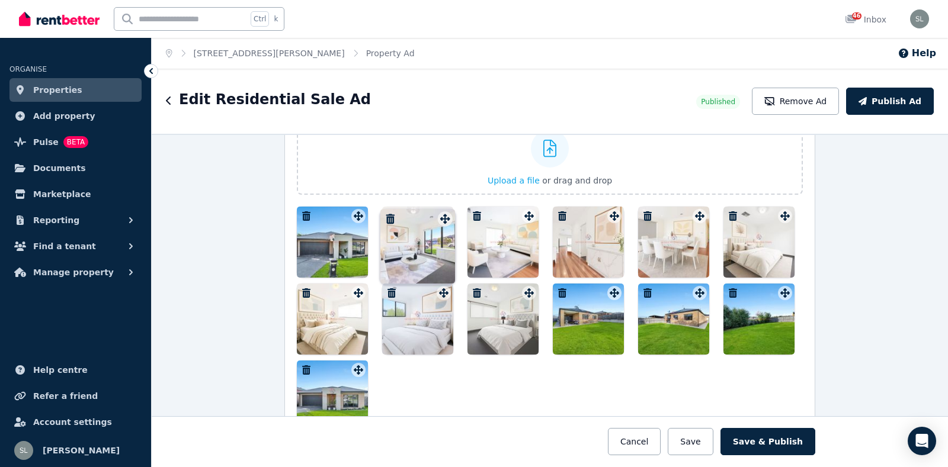
drag, startPoint x: 695, startPoint y: 220, endPoint x: 444, endPoint y: 213, distance: 251.3
click at [444, 213] on div "Photos Upload a file or drag and drop To pick up a draggable item, press the sp…" at bounding box center [550, 265] width 506 height 334
click at [444, 213] on div at bounding box center [441, 216] width 15 height 15
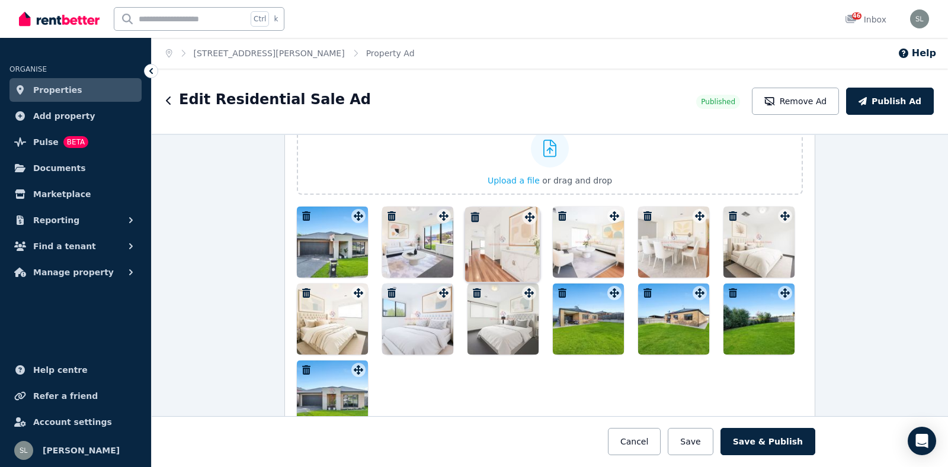
drag, startPoint x: 610, startPoint y: 220, endPoint x: 528, endPoint y: 211, distance: 81.7
click at [528, 211] on div "Photos Upload a file or drag and drop To pick up a draggable item, press the sp…" at bounding box center [550, 265] width 506 height 334
click at [528, 210] on div at bounding box center [527, 216] width 15 height 15
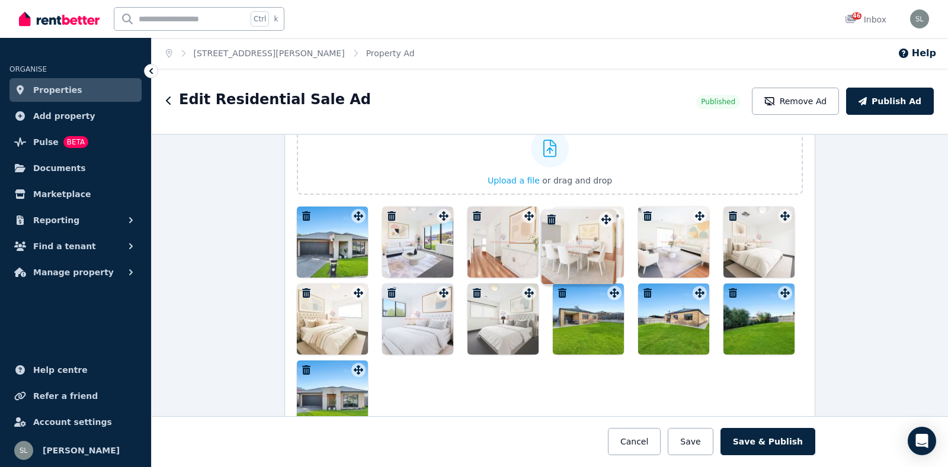
drag, startPoint x: 695, startPoint y: 221, endPoint x: 605, endPoint y: 214, distance: 90.3
click at [605, 214] on div "Photos Upload a file or drag and drop To pick up a draggable item, press the sp…" at bounding box center [550, 265] width 506 height 334
click at [605, 214] on div at bounding box center [612, 216] width 15 height 15
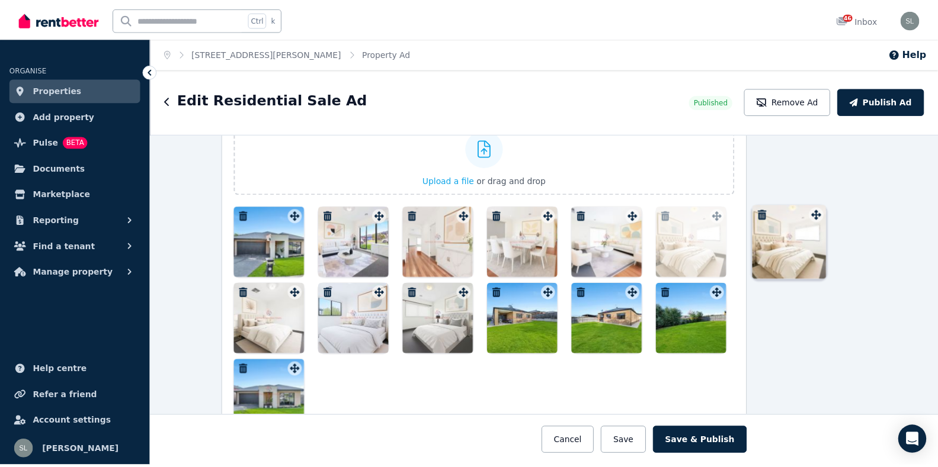
scroll to position [1363, 69]
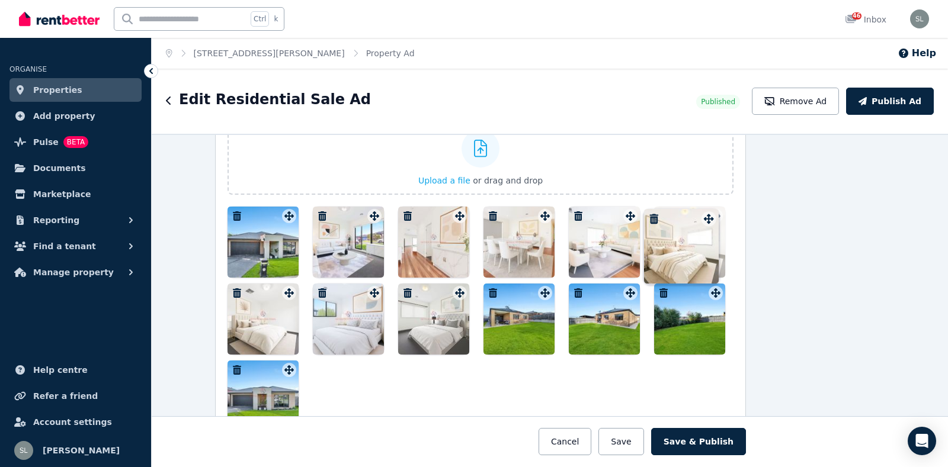
drag, startPoint x: 374, startPoint y: 299, endPoint x: 707, endPoint y: 214, distance: 344.1
click at [707, 214] on div "Photos Upload a file or drag and drop To pick up a draggable item, press the sp…" at bounding box center [480, 265] width 506 height 334
click at [707, 215] on icon at bounding box center [713, 216] width 12 height 10
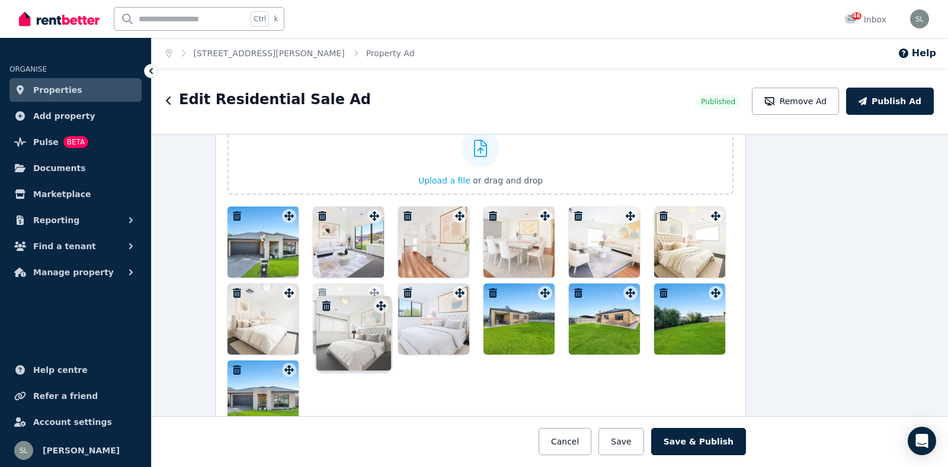
drag, startPoint x: 456, startPoint y: 298, endPoint x: 375, endPoint y: 295, distance: 81.2
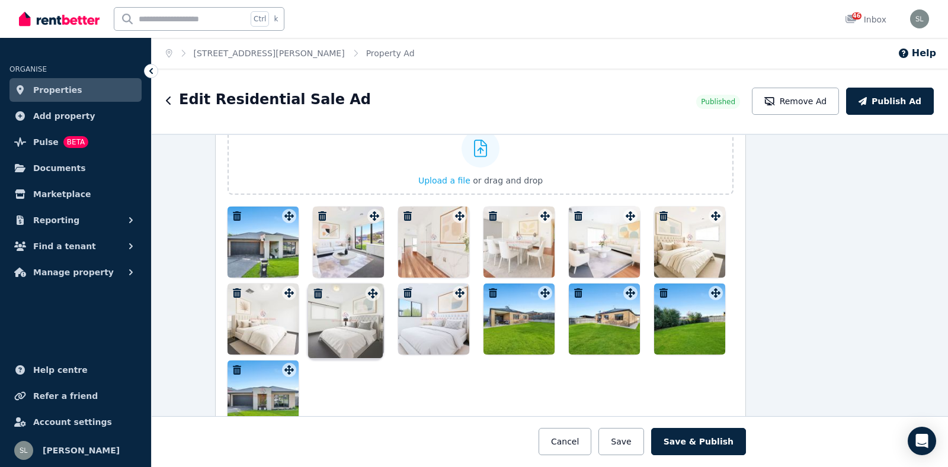
click at [378, 298] on div "Photos Upload a file or drag and drop To pick up a draggable item, press the sp…" at bounding box center [480, 265] width 506 height 334
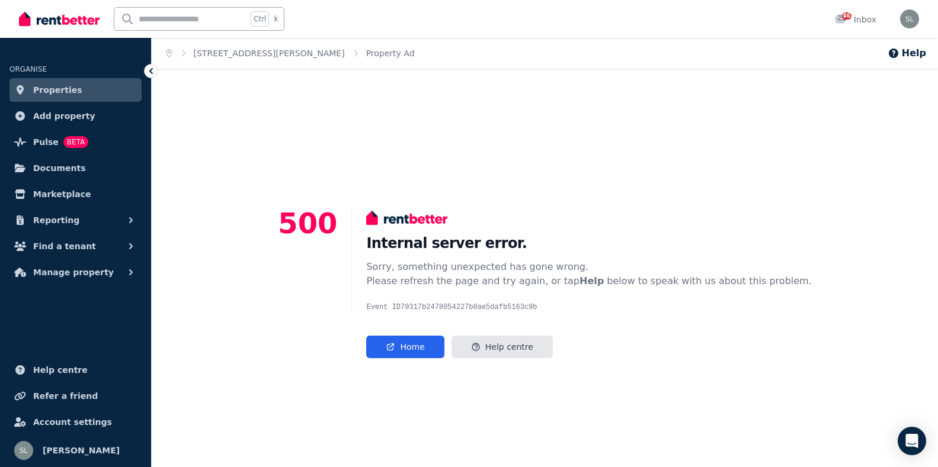
click at [371, 290] on main "500 Internal server error. Sorry, something unexpected has gone wrong. Please r…" at bounding box center [545, 283] width 534 height 149
click at [437, 345] on link "Home" at bounding box center [405, 347] width 78 height 23
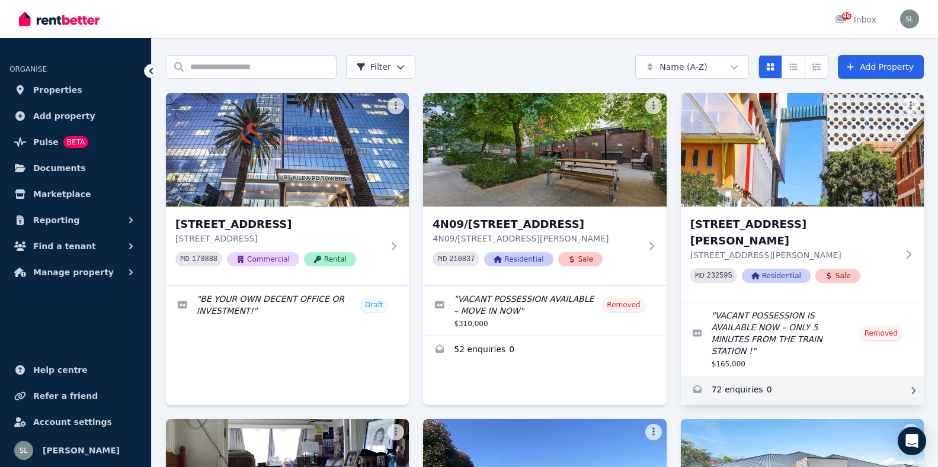
scroll to position [178, 0]
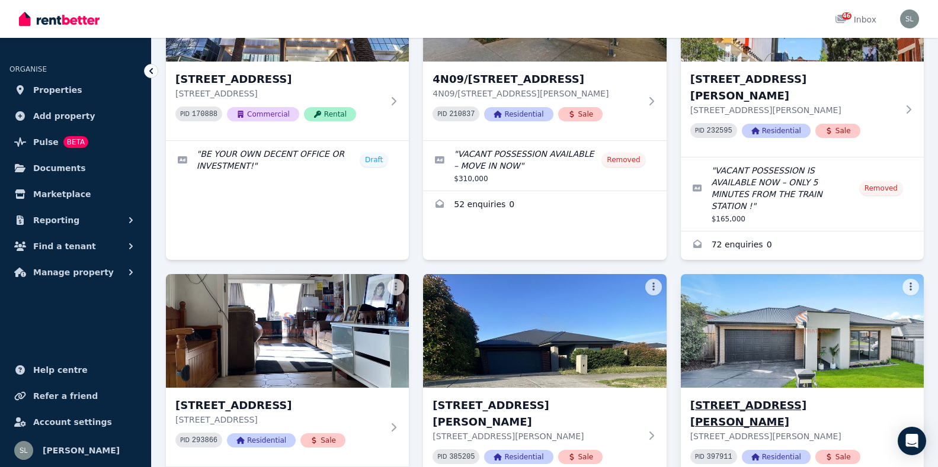
click at [786, 397] on h3 "[STREET_ADDRESS][PERSON_NAME]" at bounding box center [793, 413] width 207 height 33
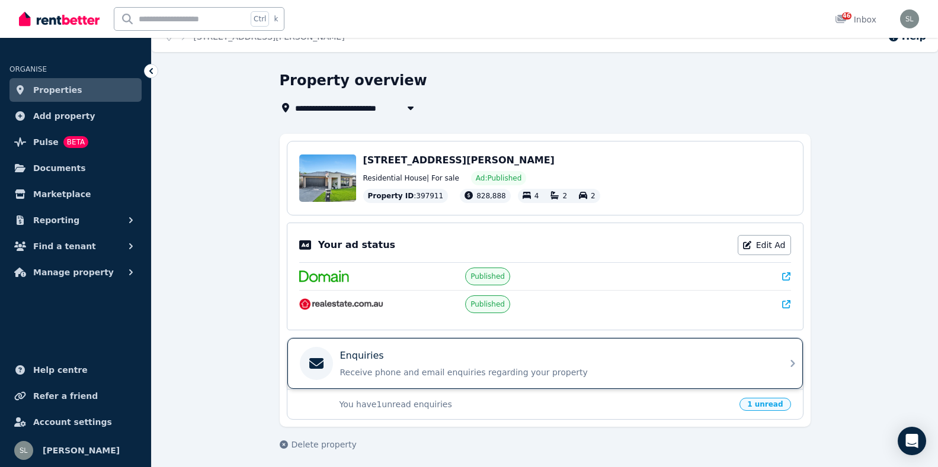
scroll to position [21, 0]
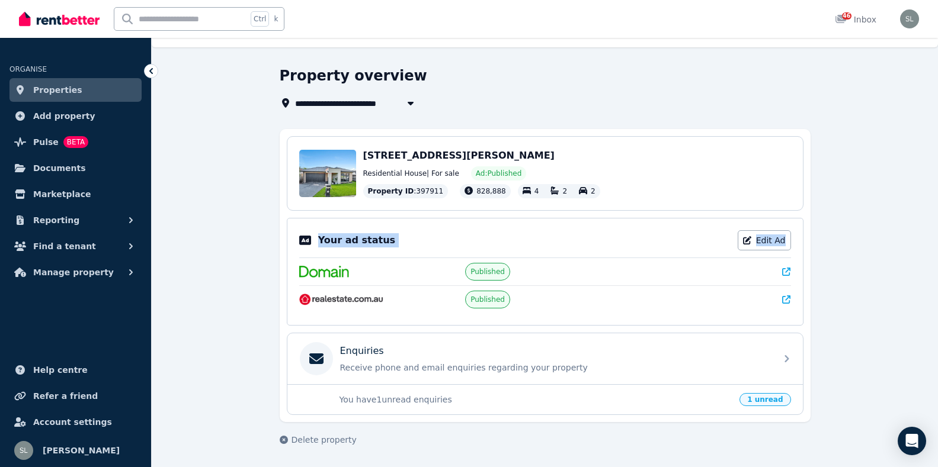
drag, startPoint x: 937, startPoint y: 194, endPoint x: 934, endPoint y: 223, distance: 29.1
click at [934, 223] on div "**********" at bounding box center [545, 266] width 786 height 401
click at [774, 399] on span "1 unread" at bounding box center [764, 399] width 51 height 13
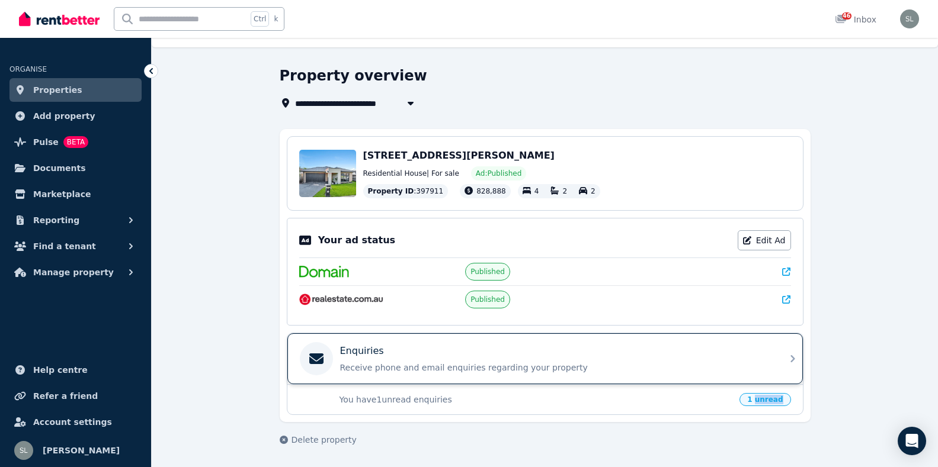
click at [792, 357] on icon at bounding box center [792, 358] width 4 height 7
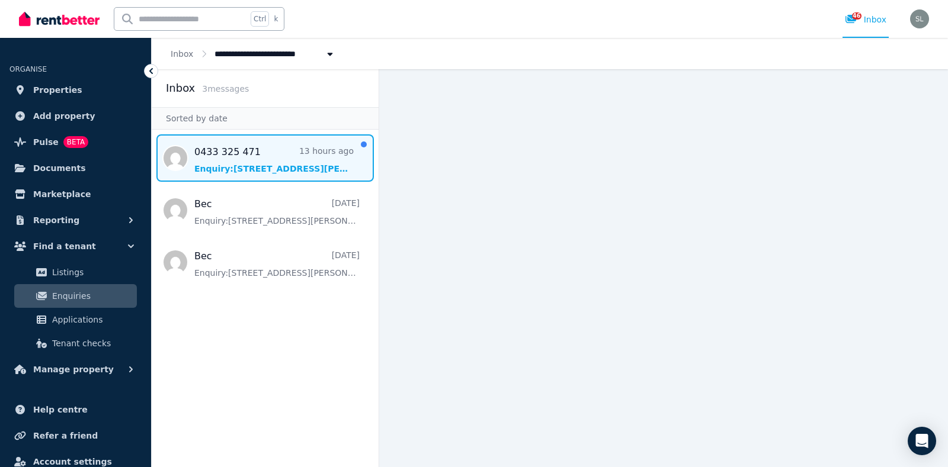
click at [237, 171] on span "Message list" at bounding box center [265, 157] width 227 height 47
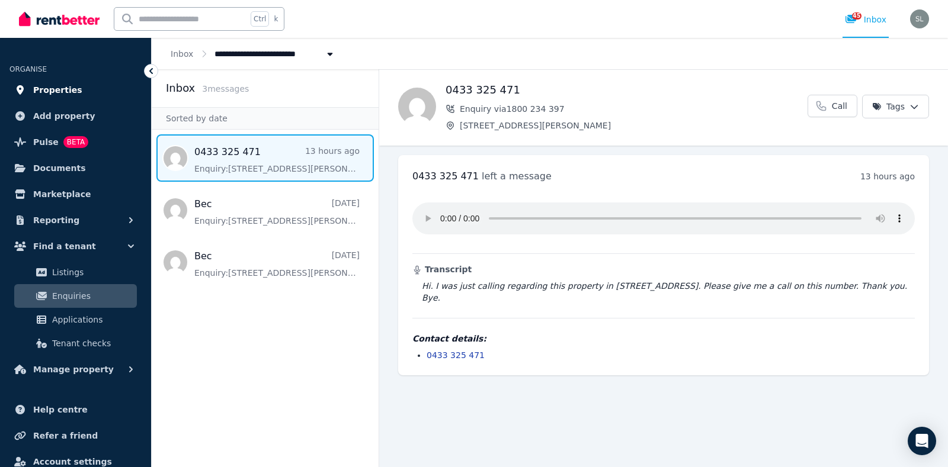
click at [55, 89] on span "Properties" at bounding box center [57, 90] width 49 height 14
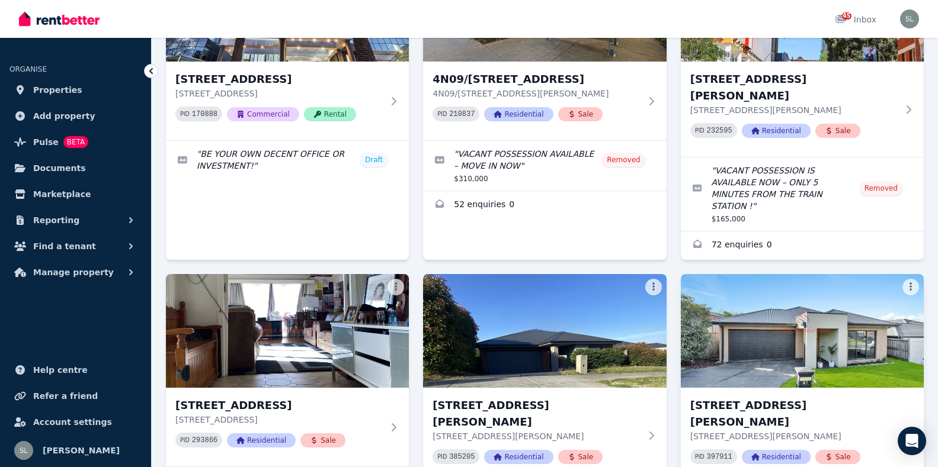
scroll to position [296, 0]
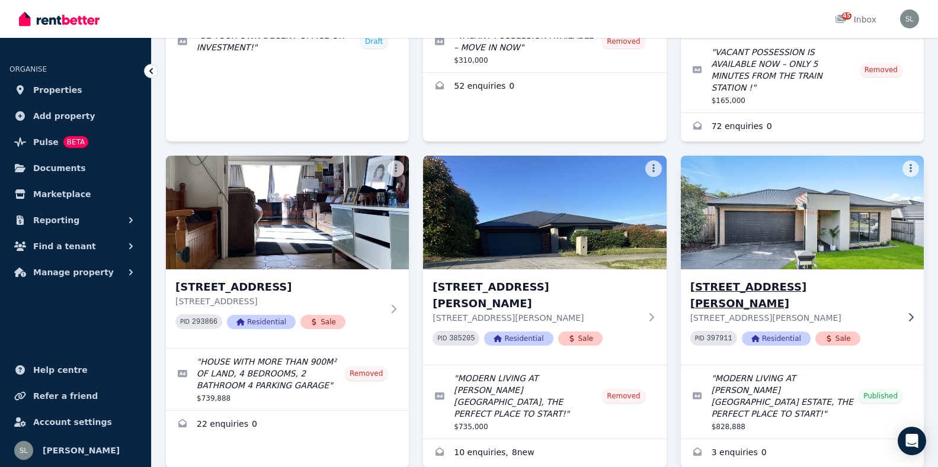
click at [800, 279] on h3 "[STREET_ADDRESS][PERSON_NAME]" at bounding box center [793, 295] width 207 height 33
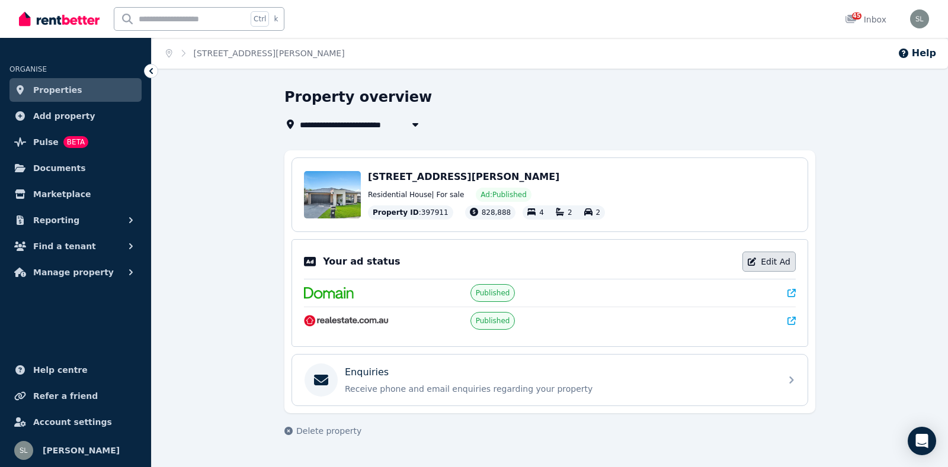
click at [781, 266] on link "Edit Ad" at bounding box center [768, 262] width 53 height 20
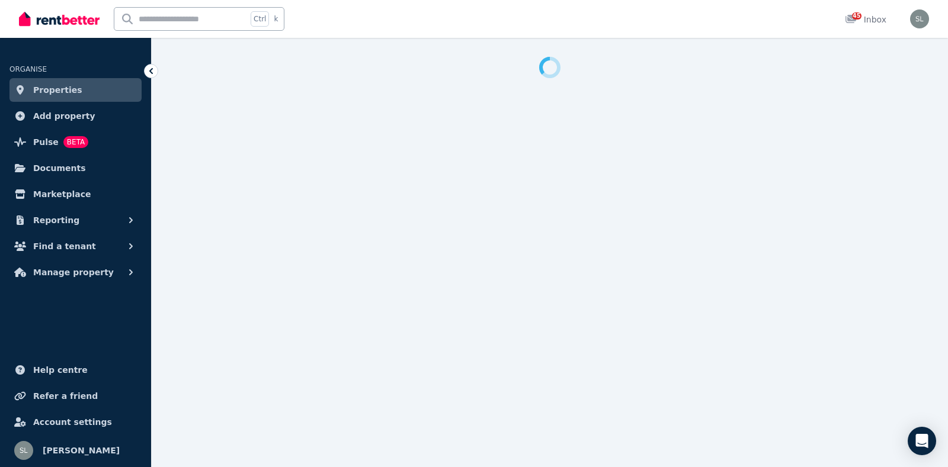
select select "**********"
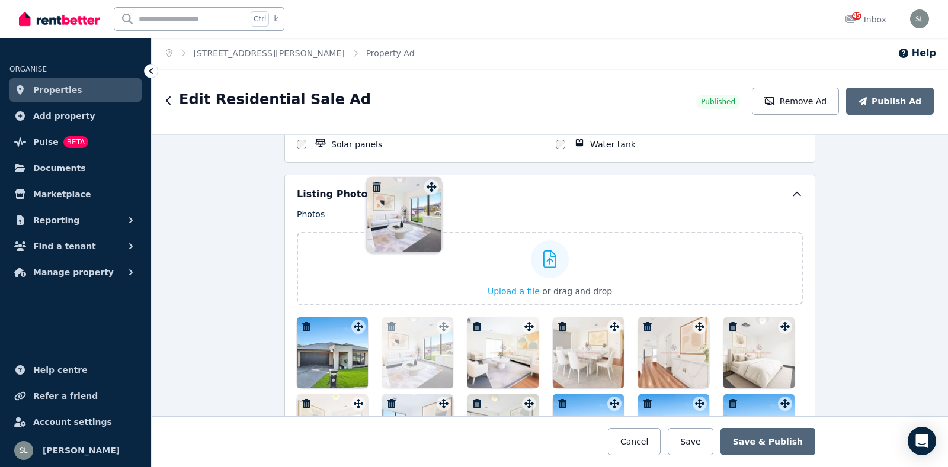
scroll to position [1249, 0]
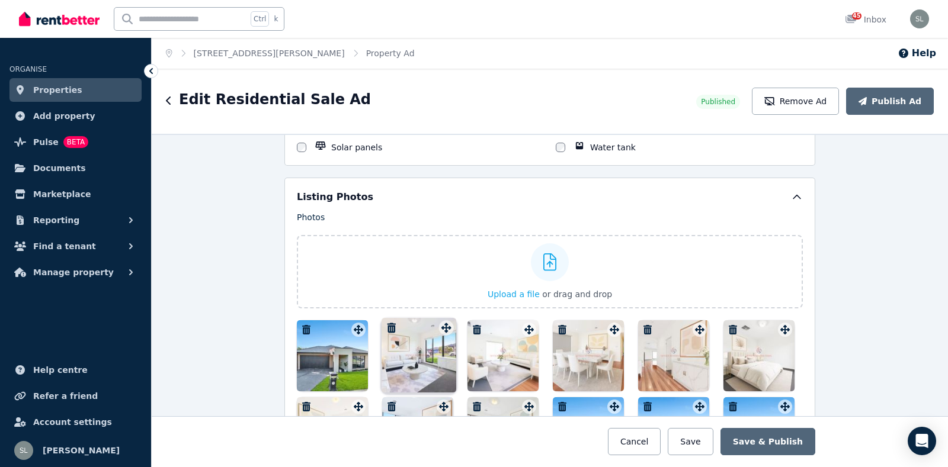
drag, startPoint x: 696, startPoint y: 161, endPoint x: 446, endPoint y: 321, distance: 297.1
click at [446, 321] on div "Photos Upload a file or drag and drop To pick up a draggable item, press the sp…" at bounding box center [550, 378] width 506 height 334
click at [446, 323] on div at bounding box center [441, 330] width 15 height 15
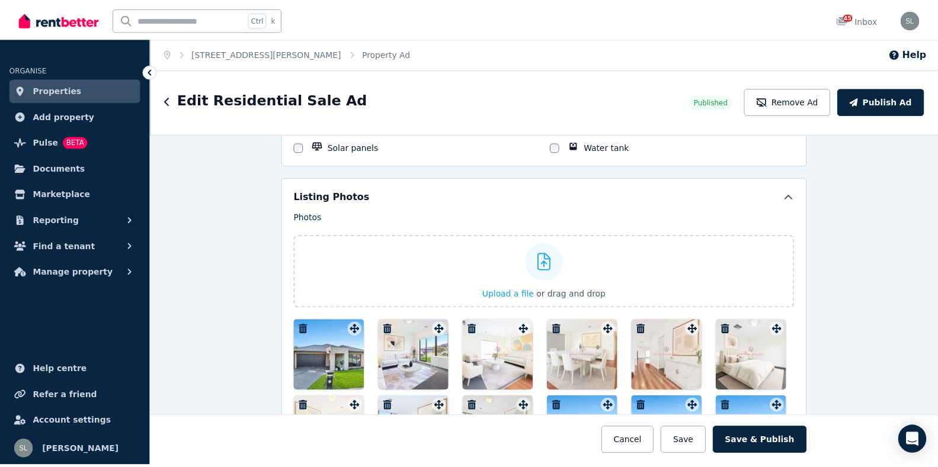
scroll to position [1308, 0]
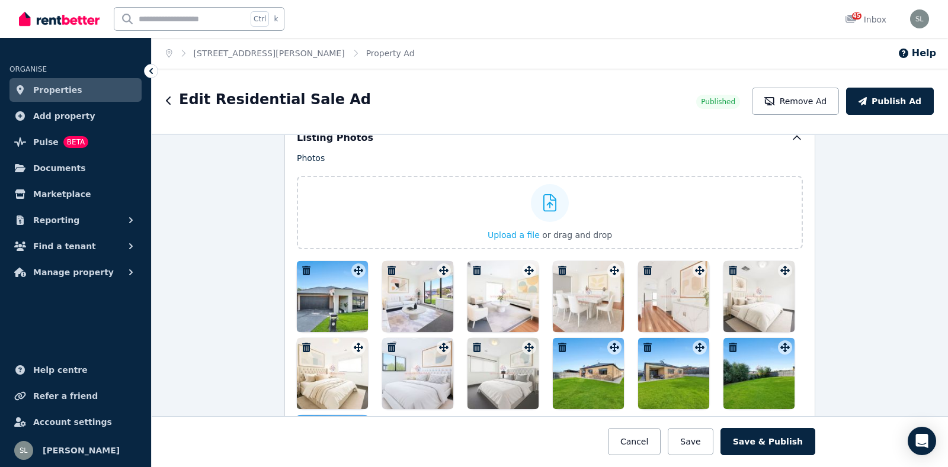
click at [396, 389] on div at bounding box center [417, 373] width 71 height 71
click at [396, 389] on div "**********" at bounding box center [550, 268] width 796 height 399
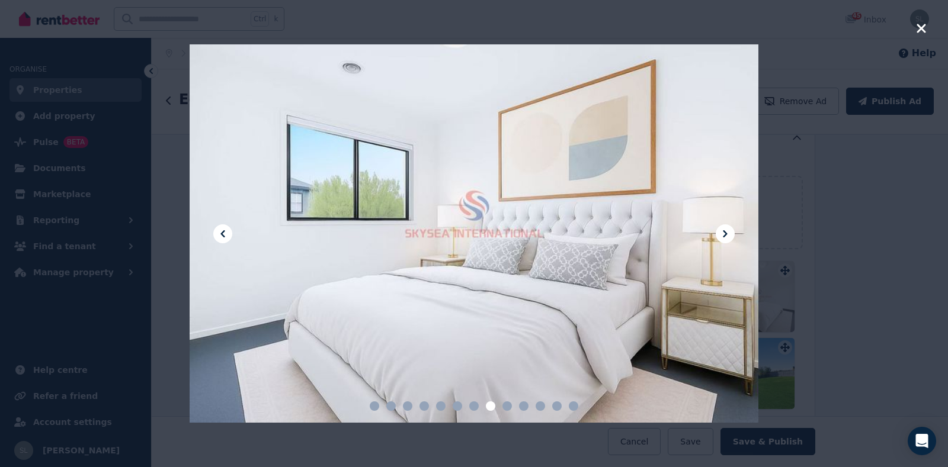
drag, startPoint x: 396, startPoint y: 389, endPoint x: 418, endPoint y: 379, distance: 24.4
click at [418, 379] on div at bounding box center [474, 233] width 569 height 379
click at [922, 25] on icon "button" at bounding box center [921, 28] width 11 height 14
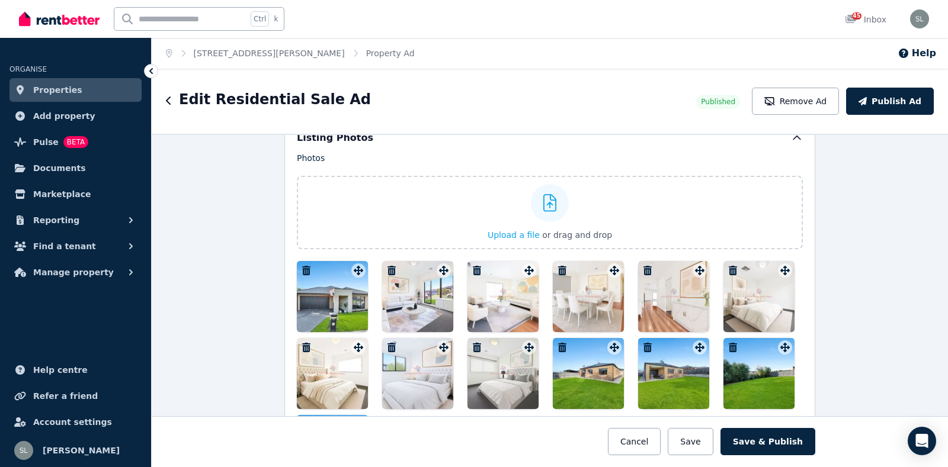
click at [437, 371] on div at bounding box center [417, 373] width 71 height 71
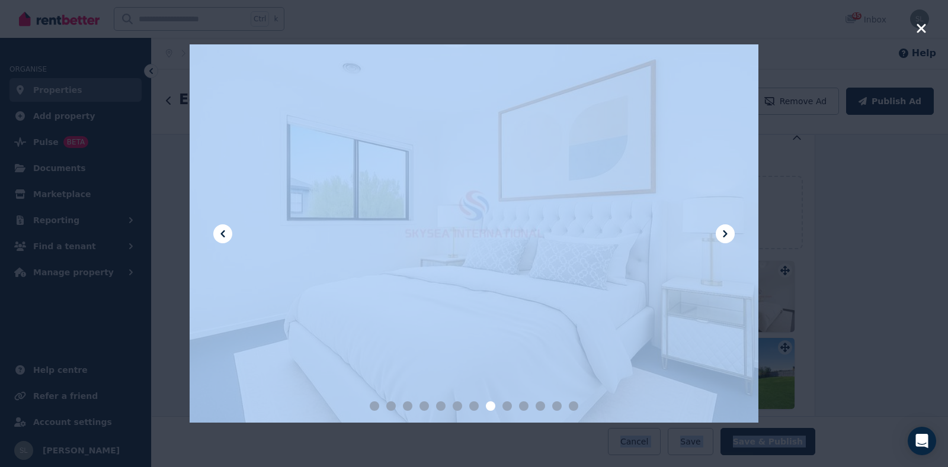
click at [453, 357] on div "**********" at bounding box center [550, 268] width 796 height 399
click at [916, 28] on icon "button" at bounding box center [921, 28] width 11 height 14
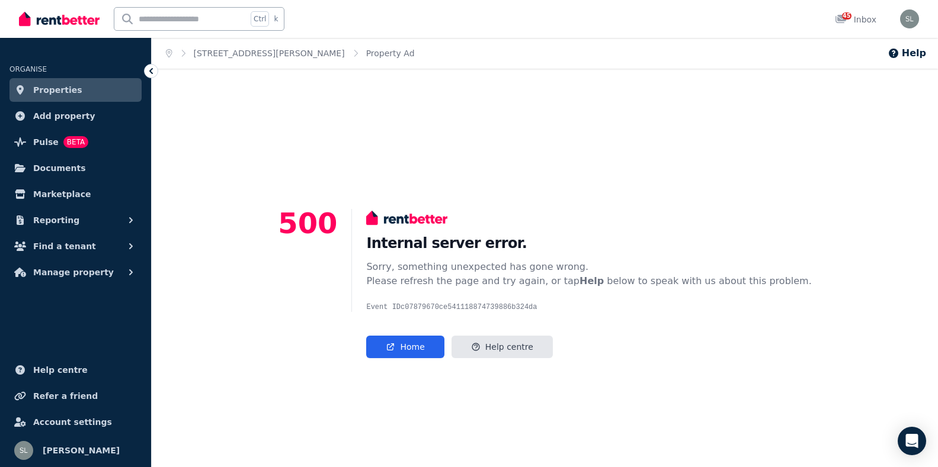
drag, startPoint x: 438, startPoint y: 354, endPoint x: 494, endPoint y: 306, distance: 74.0
click at [494, 306] on div "Internal server error. Sorry, something unexpected has gone wrong. Please refre…" at bounding box center [581, 283] width 460 height 149
click at [493, 307] on pre "Event ID c07879670ce541118874739886b324da" at bounding box center [588, 307] width 445 height 9
click at [434, 352] on link "Home" at bounding box center [405, 347] width 78 height 23
drag, startPoint x: 434, startPoint y: 352, endPoint x: 440, endPoint y: 352, distance: 6.5
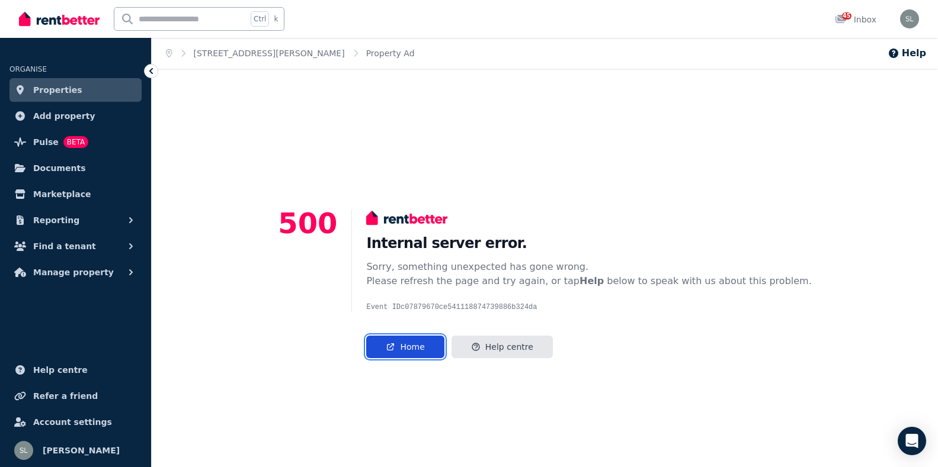
click at [434, 352] on link "Home" at bounding box center [405, 347] width 78 height 23
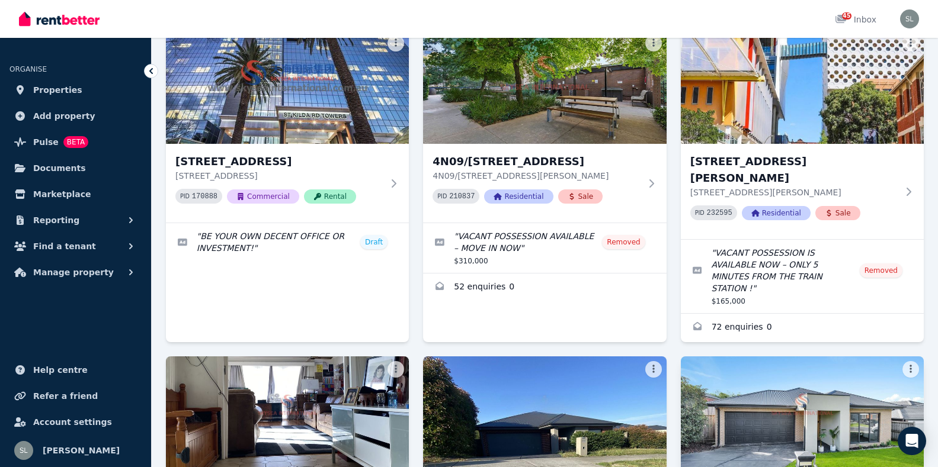
scroll to position [296, 0]
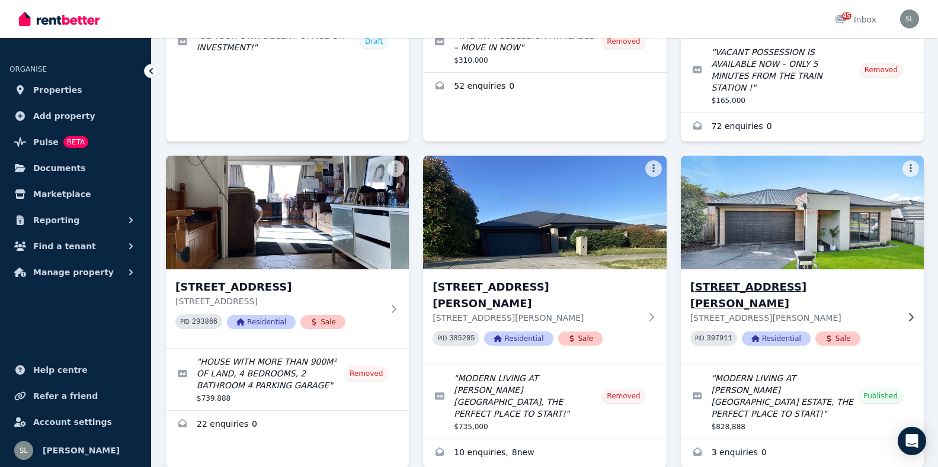
click at [785, 279] on h3 "[STREET_ADDRESS][PERSON_NAME]" at bounding box center [793, 295] width 207 height 33
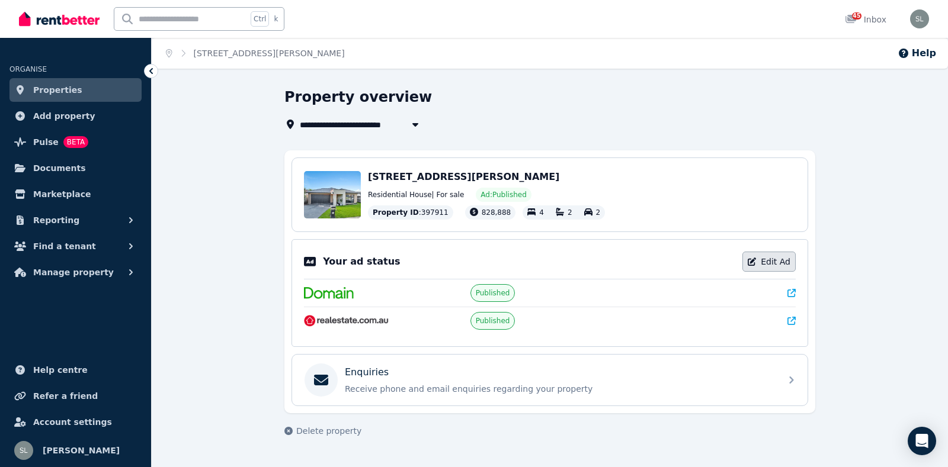
click at [774, 265] on link "Edit Ad" at bounding box center [768, 262] width 53 height 20
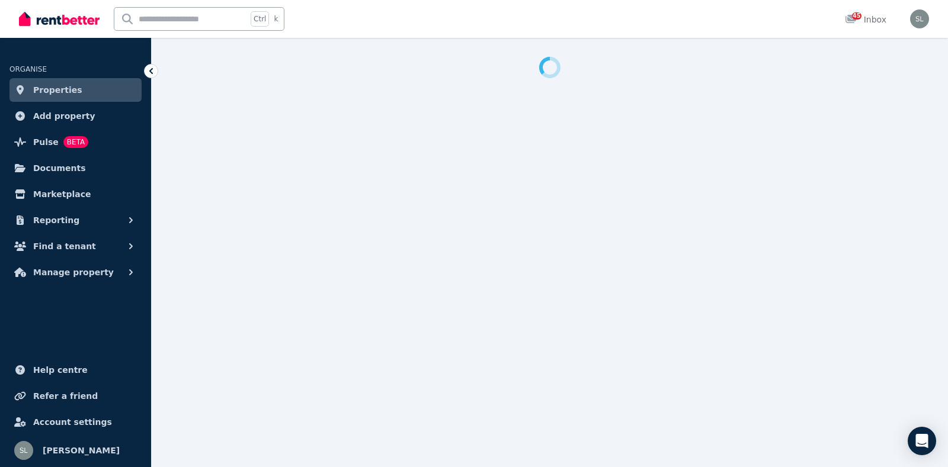
select select "**********"
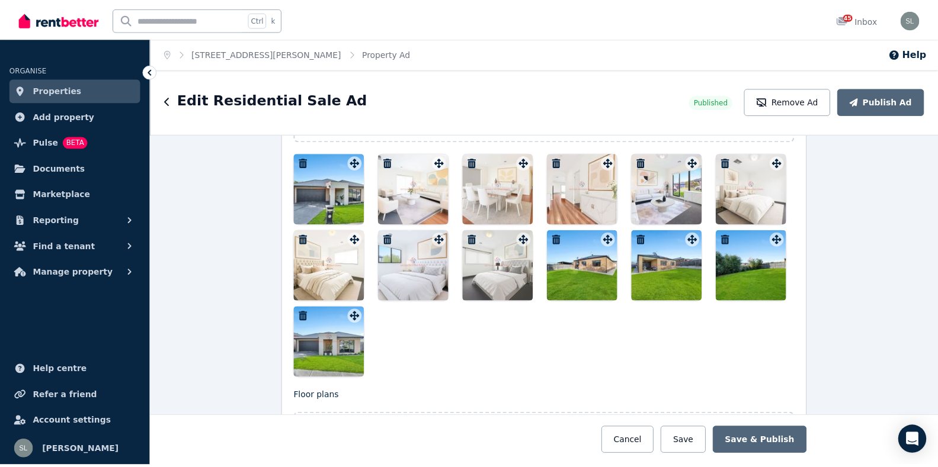
scroll to position [1422, 0]
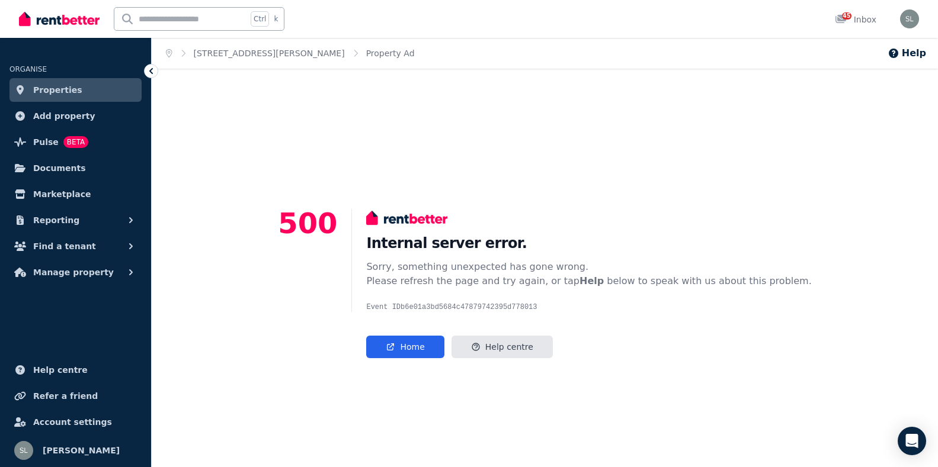
drag, startPoint x: 697, startPoint y: 161, endPoint x: 475, endPoint y: 178, distance: 222.8
click at [475, 172] on div "500 Internal server error. Sorry, something unexpected has gone wrong. Please r…" at bounding box center [545, 283] width 786 height 429
click at [438, 353] on link "Home" at bounding box center [405, 347] width 78 height 23
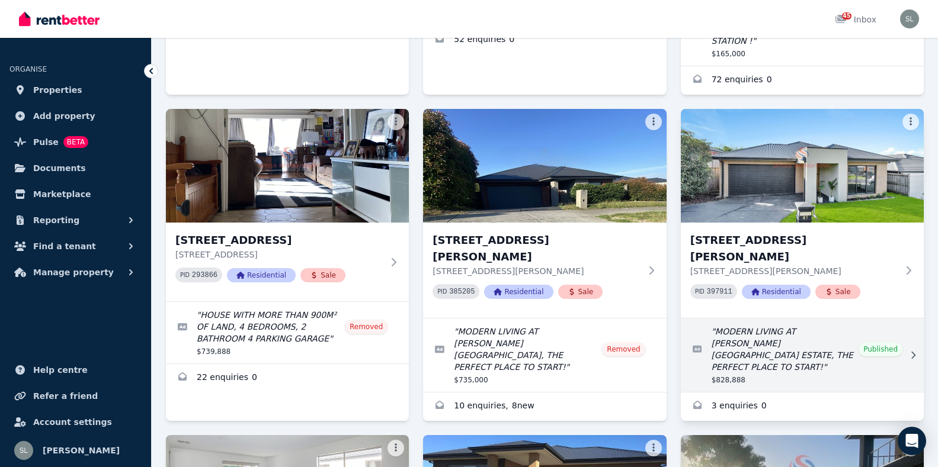
scroll to position [355, 0]
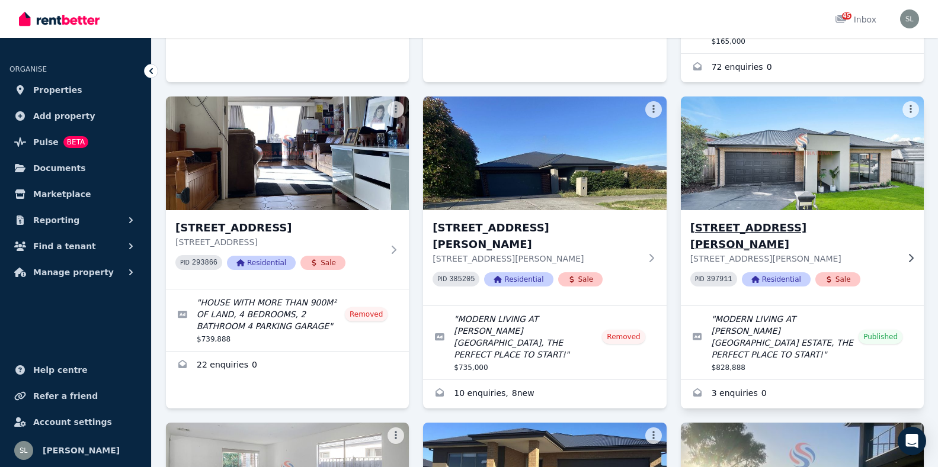
click at [741, 220] on h3 "[STREET_ADDRESS][PERSON_NAME]" at bounding box center [793, 236] width 207 height 33
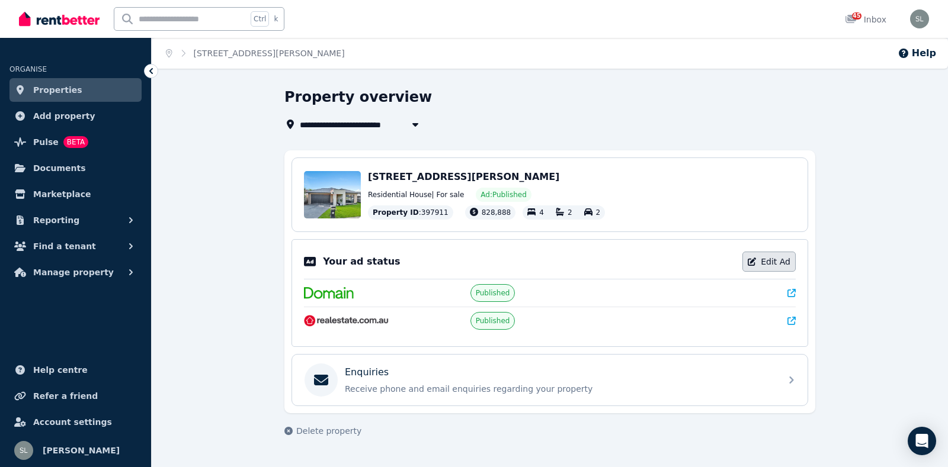
click at [771, 265] on link "Edit Ad" at bounding box center [768, 262] width 53 height 20
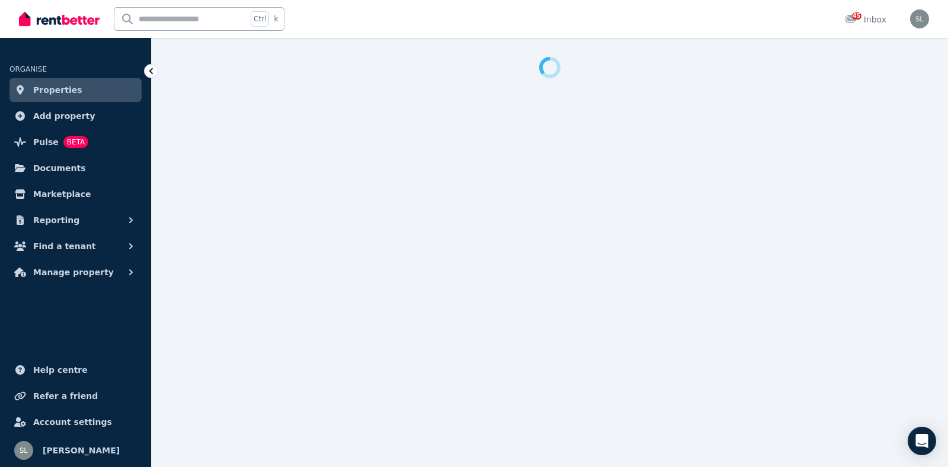
select select "**********"
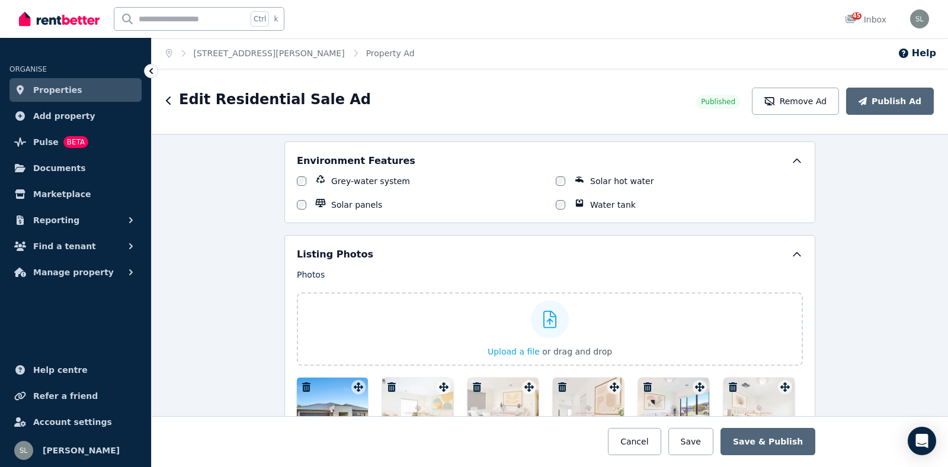
scroll to position [1303, 0]
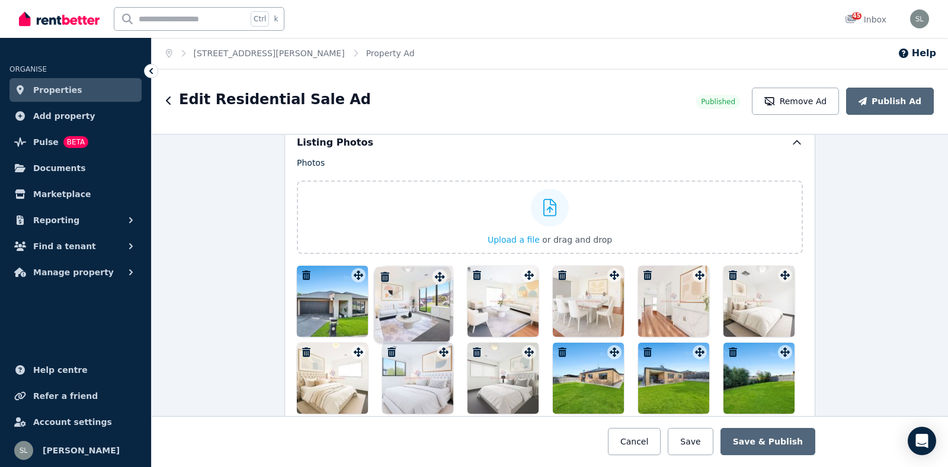
drag, startPoint x: 697, startPoint y: 278, endPoint x: 440, endPoint y: 270, distance: 256.7
click at [440, 270] on div "Photos Upload a file or drag and drop To pick up a draggable item, press the sp…" at bounding box center [550, 324] width 506 height 334
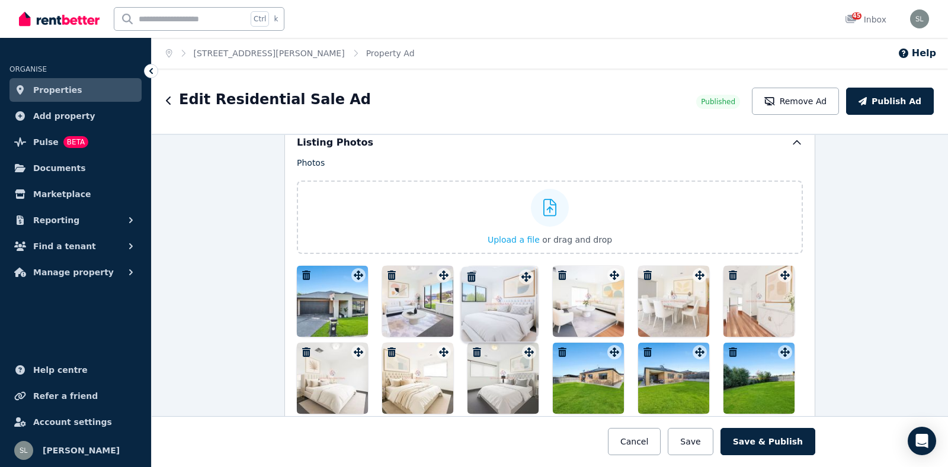
drag, startPoint x: 440, startPoint y: 357, endPoint x: 526, endPoint y: 271, distance: 121.5
click at [526, 271] on div "Photos Upload a file or drag and drop To pick up a draggable item, press the sp…" at bounding box center [550, 324] width 506 height 334
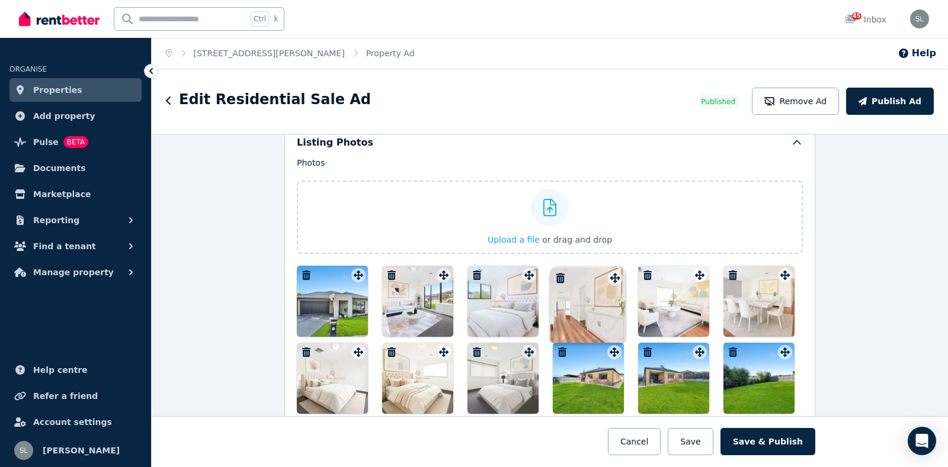
drag, startPoint x: 781, startPoint y: 281, endPoint x: 615, endPoint y: 273, distance: 166.6
click at [615, 273] on div "Photos Upload a file or drag and drop To pick up a draggable item, press the sp…" at bounding box center [550, 324] width 506 height 334
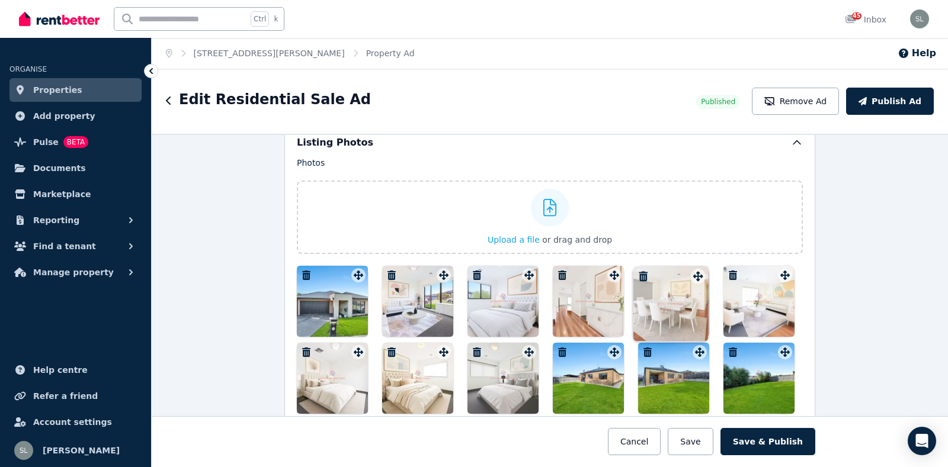
drag, startPoint x: 783, startPoint y: 282, endPoint x: 699, endPoint y: 273, distance: 84.1
click at [699, 273] on div "Photos Upload a file or drag and drop To pick up a draggable item, press the sp…" at bounding box center [550, 324] width 506 height 334
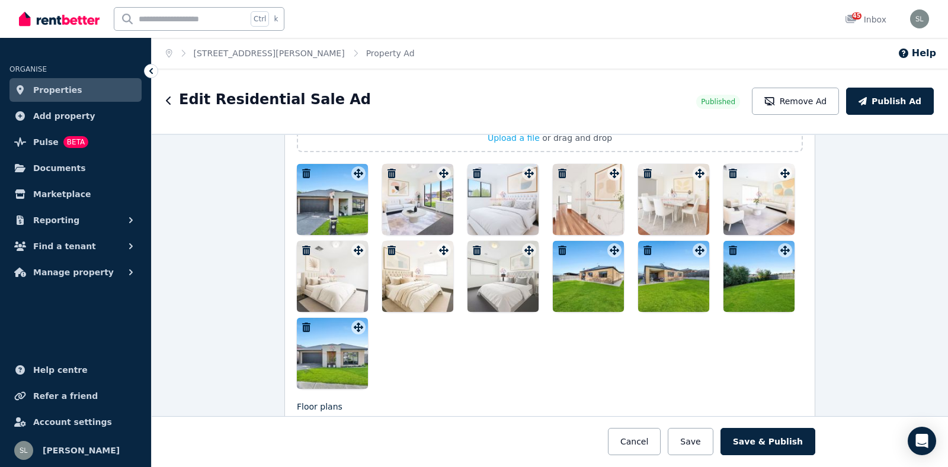
scroll to position [1422, 0]
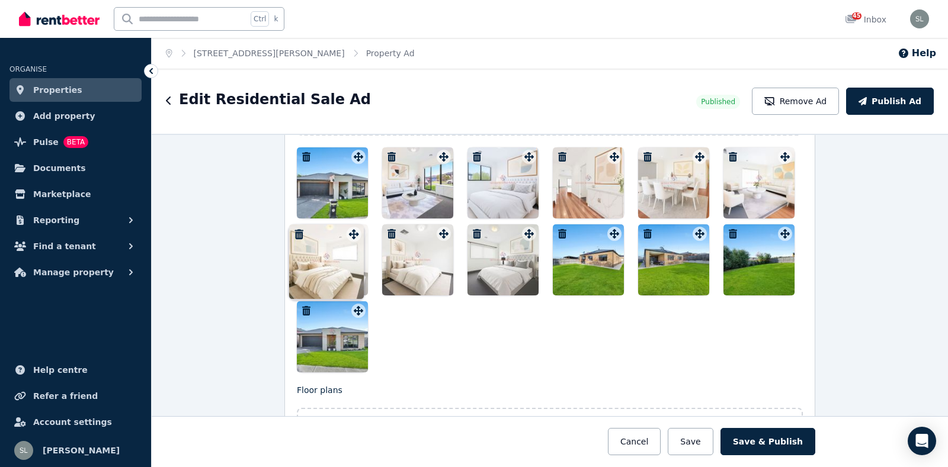
drag, startPoint x: 438, startPoint y: 236, endPoint x: 352, endPoint y: 226, distance: 87.1
click at [352, 226] on div "Photos Upload a file or drag and drop To pick up a draggable item, press the sp…" at bounding box center [550, 206] width 506 height 334
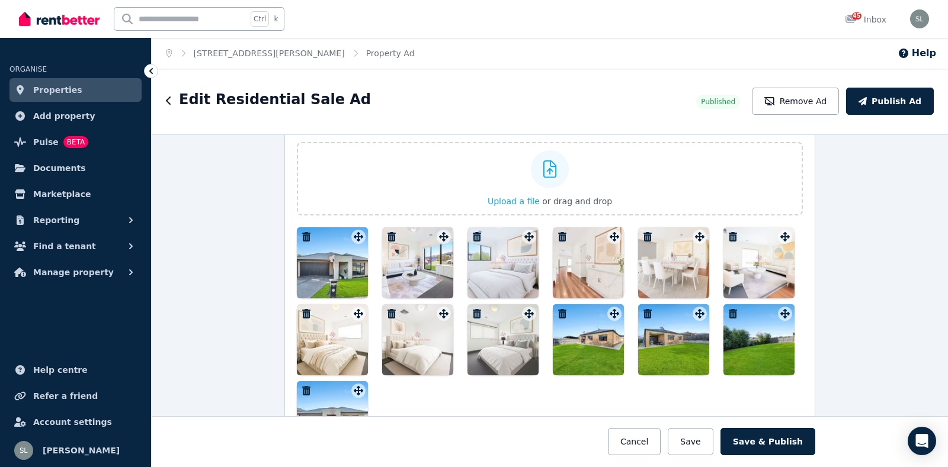
scroll to position [1363, 0]
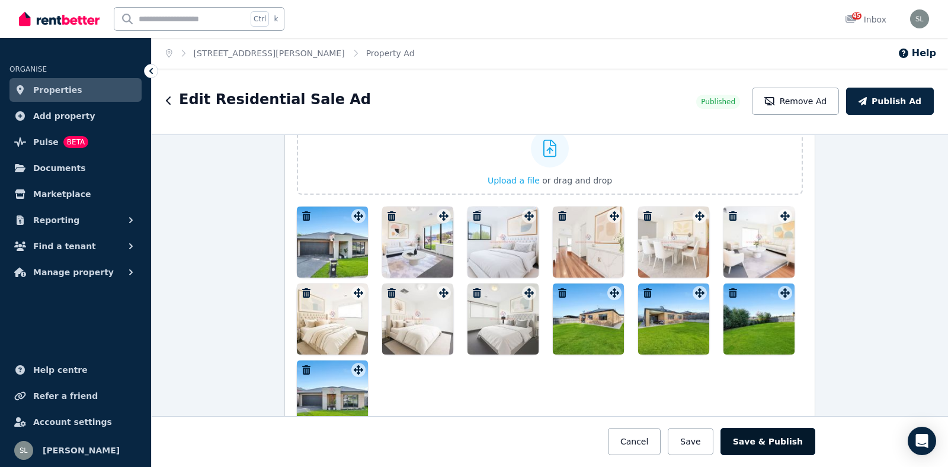
click at [772, 441] on button "Save & Publish" at bounding box center [767, 441] width 95 height 27
